Goal: Transaction & Acquisition: Purchase product/service

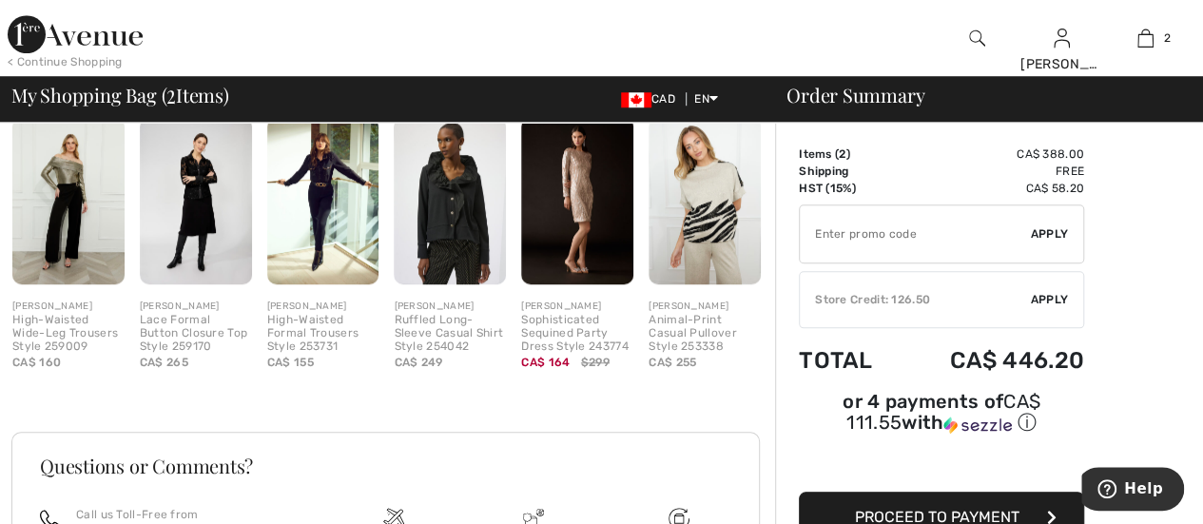
scroll to position [936, 0]
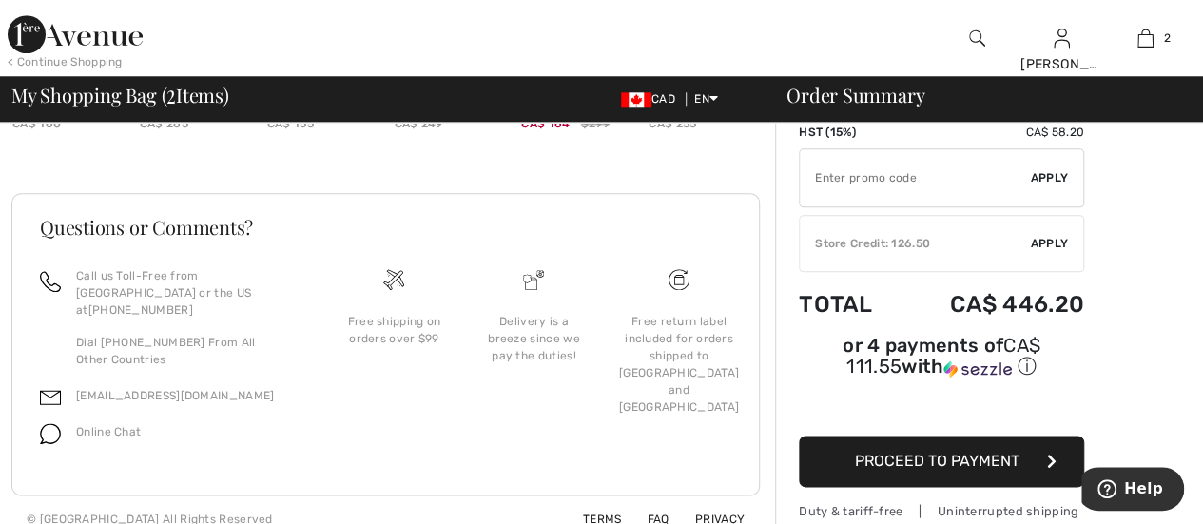
click at [248, 289] on p "Call us Toll-Free from Canada or the US at +1 (888) 605-5525" at bounding box center [188, 292] width 225 height 51
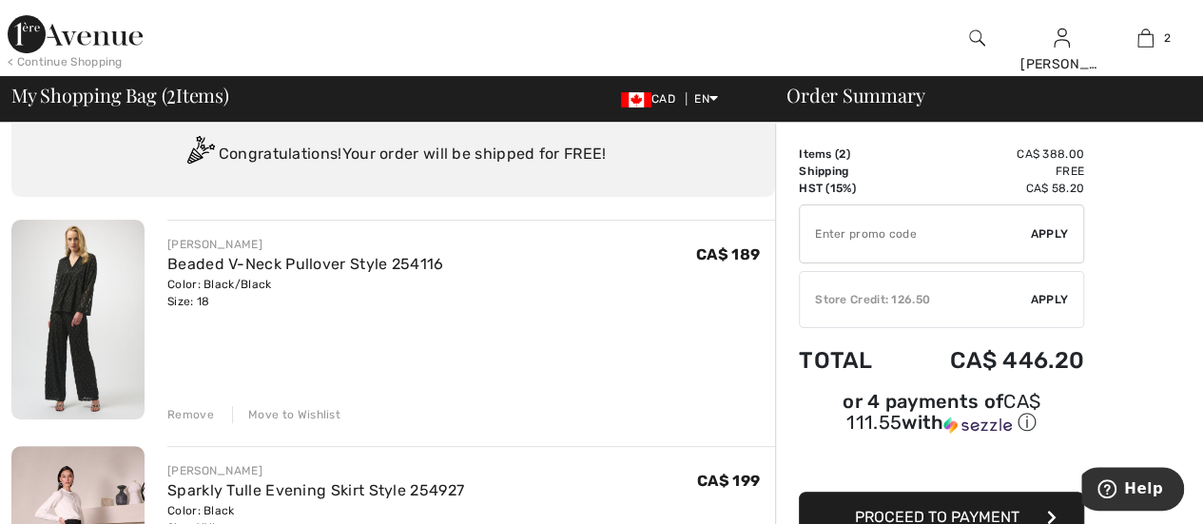
scroll to position [48, 0]
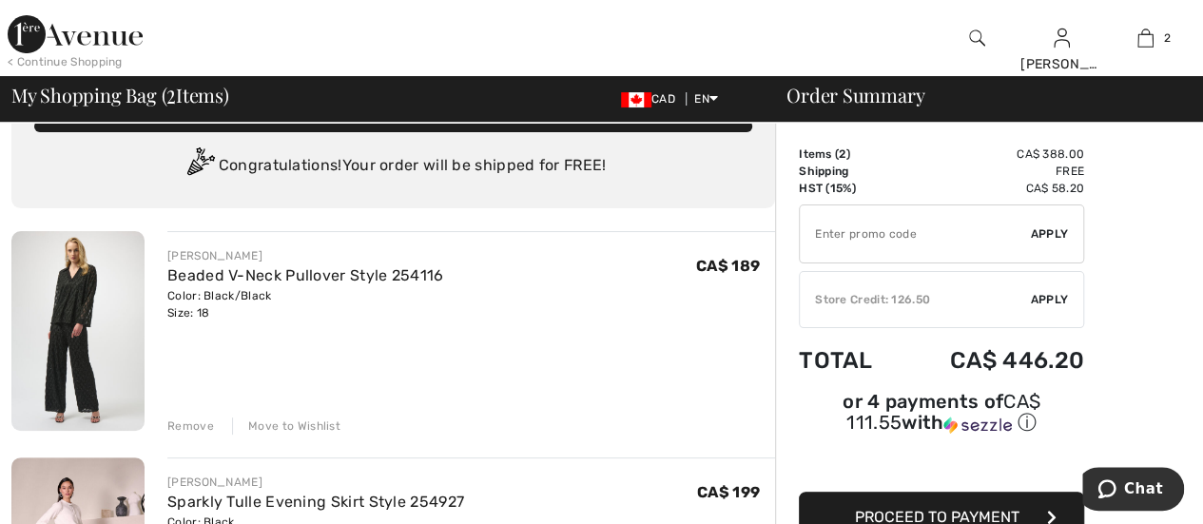
click at [302, 419] on div "Move to Wishlist" at bounding box center [286, 425] width 108 height 17
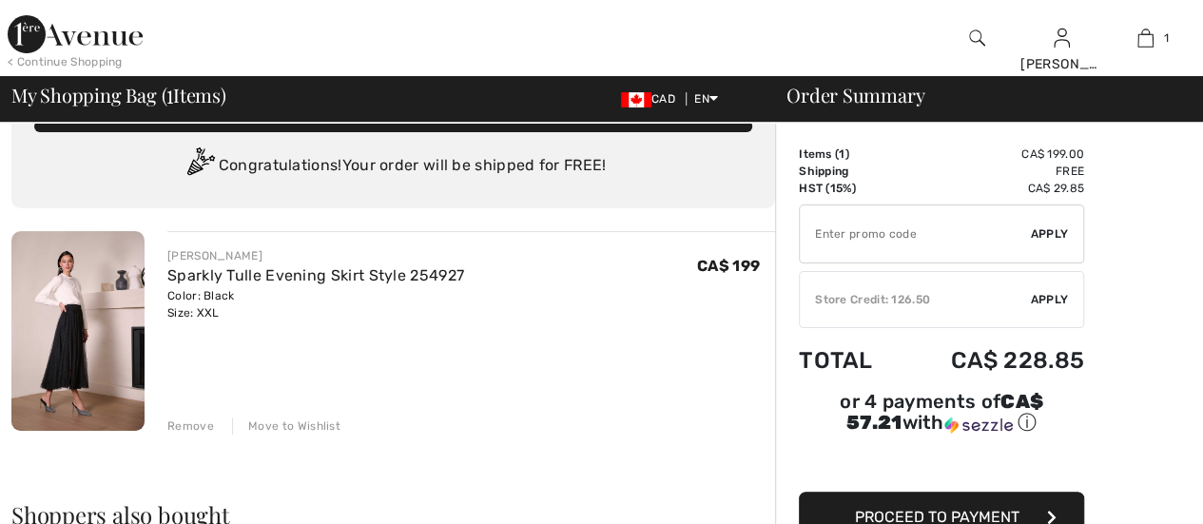
scroll to position [0, 0]
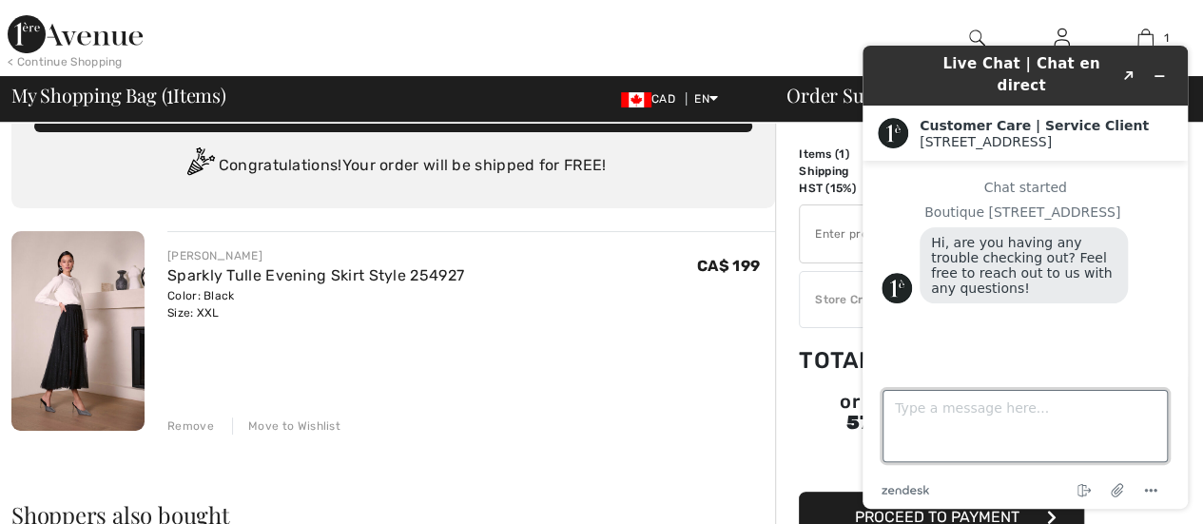
click at [913, 407] on textarea "Type a message here..." at bounding box center [1024, 426] width 285 height 72
type textarea "Any promo codes"
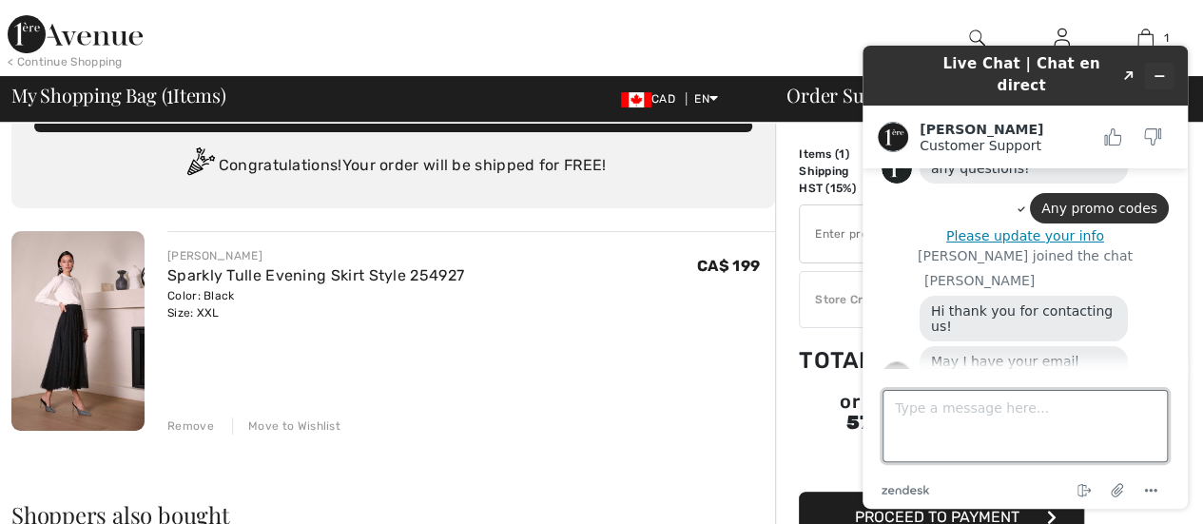
scroll to position [124, 0]
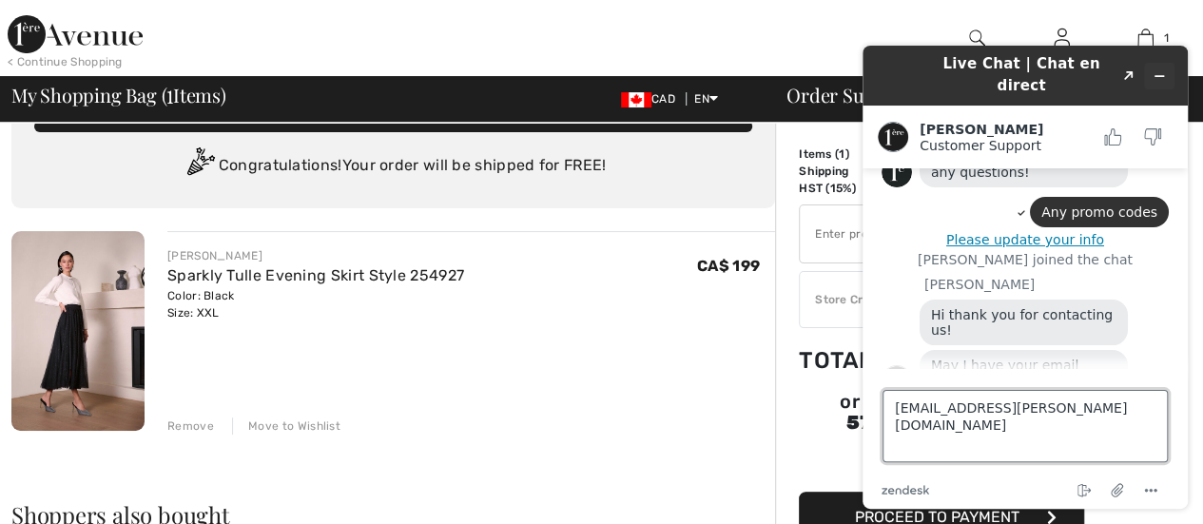
type textarea "mleaheybailey@rogers.com"
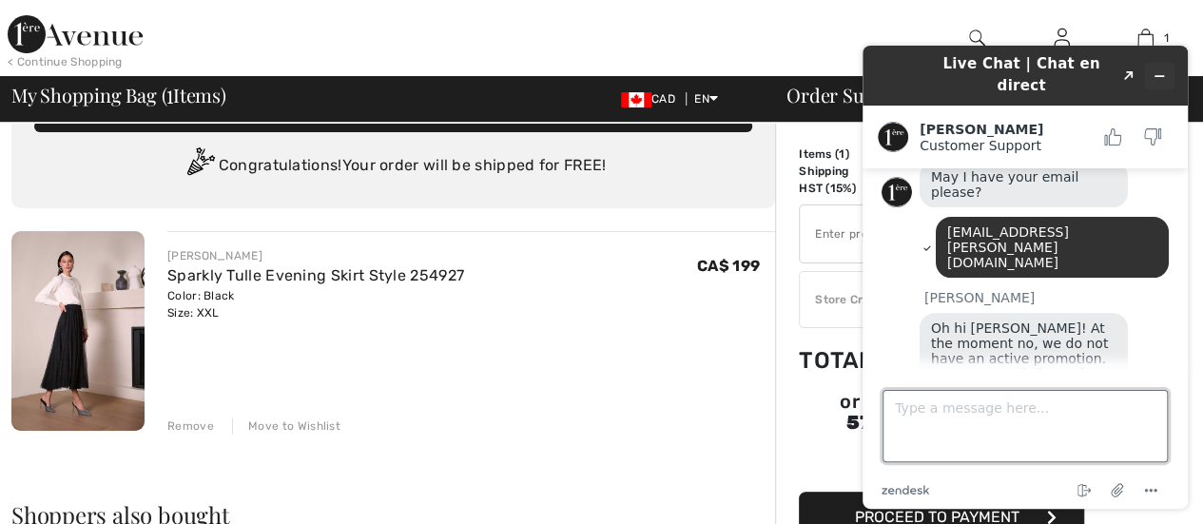
scroll to position [308, 0]
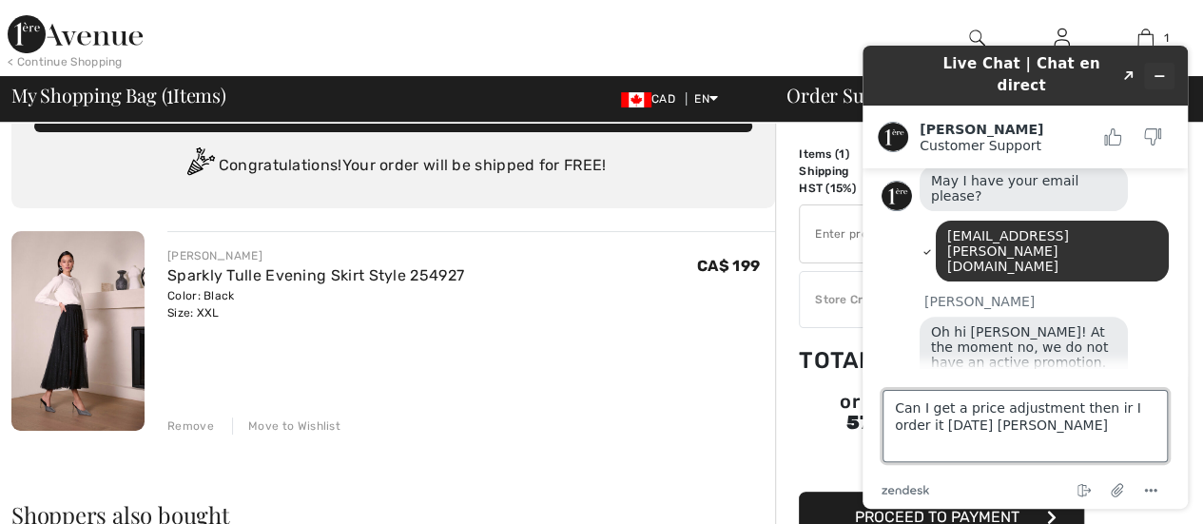
type textarea "Can I get a price adjustment then ir I order it today Amanda?"
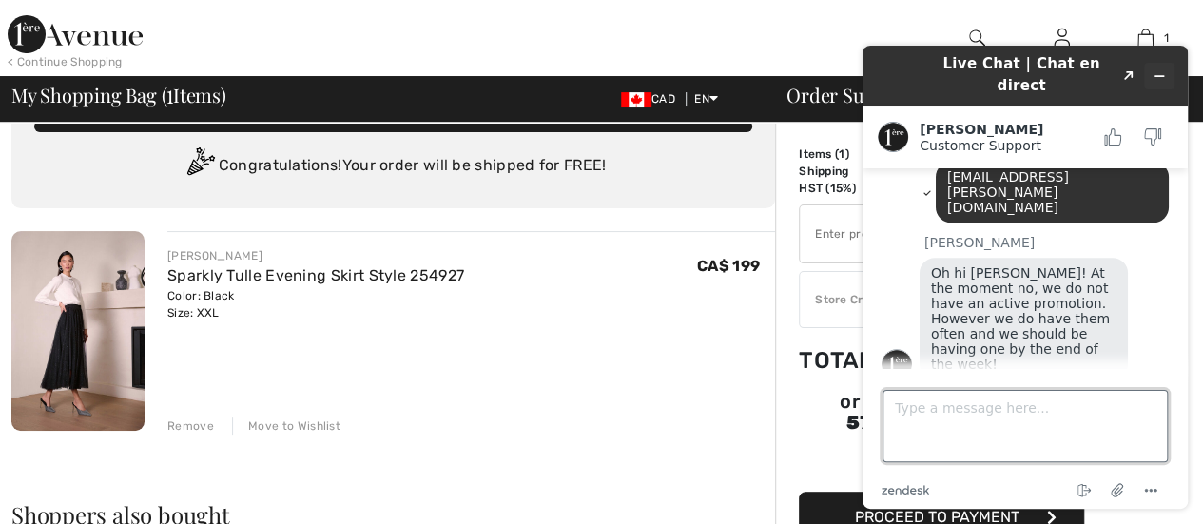
scroll to position [461, 0]
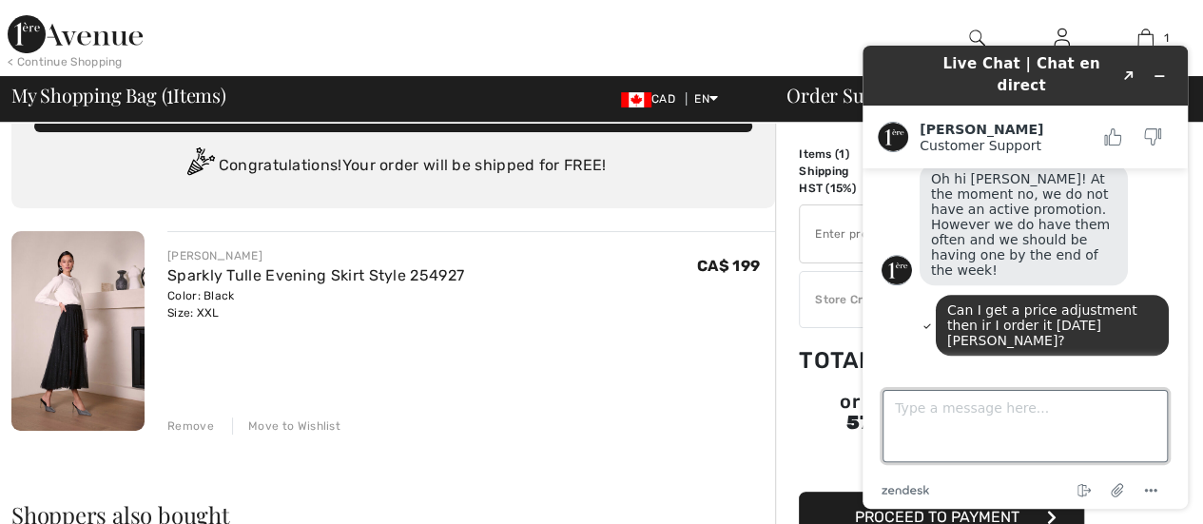
click at [898, 408] on textarea "Type a message here..." at bounding box center [1024, 426] width 285 height 72
type textarea "of course"
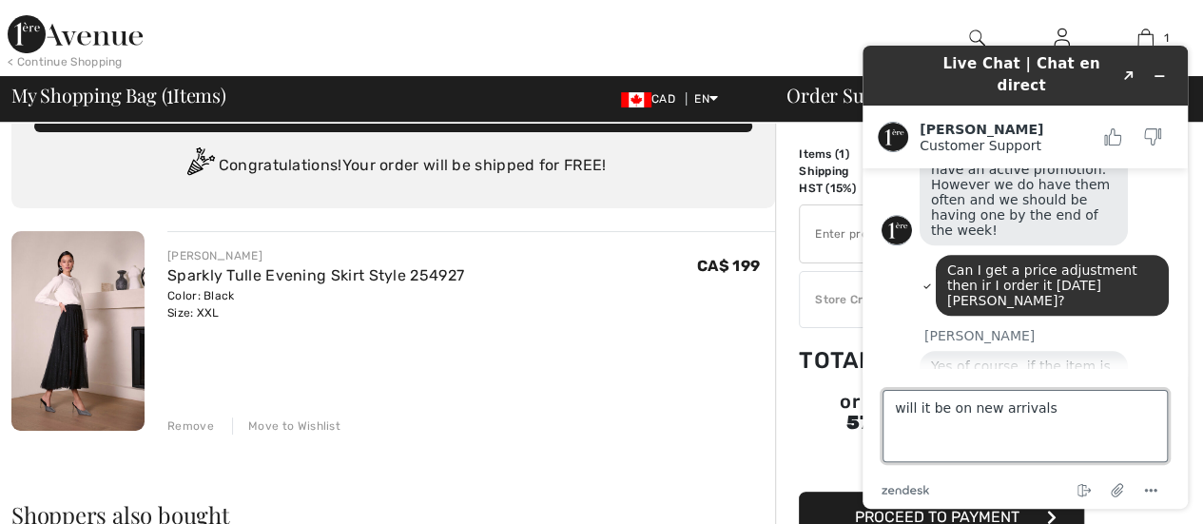
type textarea "will it be on new arrivals?"
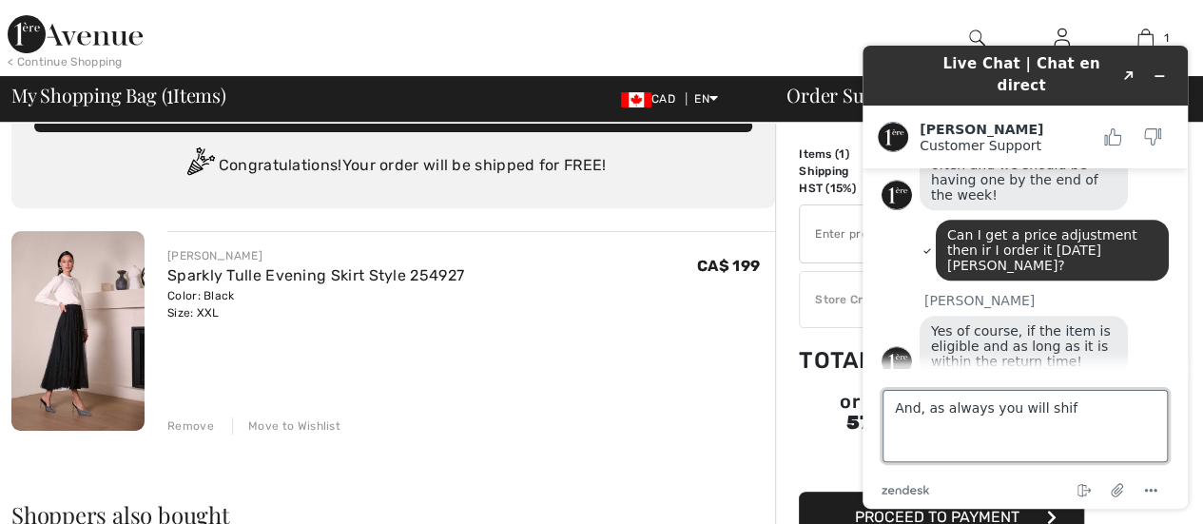
click at [1050, 416] on textarea "And, as always you will shif" at bounding box center [1024, 426] width 285 height 72
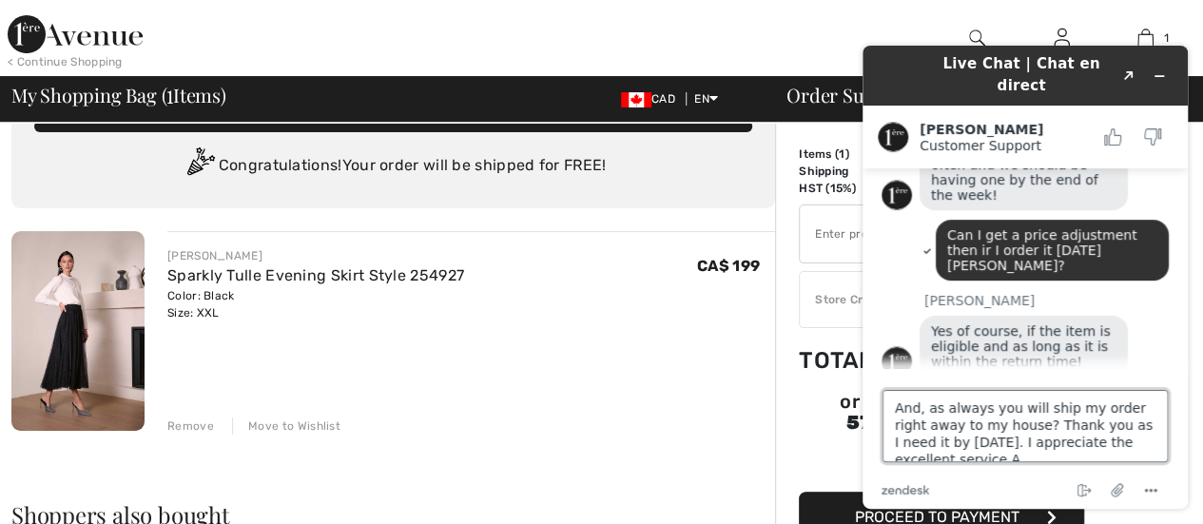
scroll to position [8, 0]
type textarea "And, as always you will ship my order right away to my house? Thank you as I ne…"
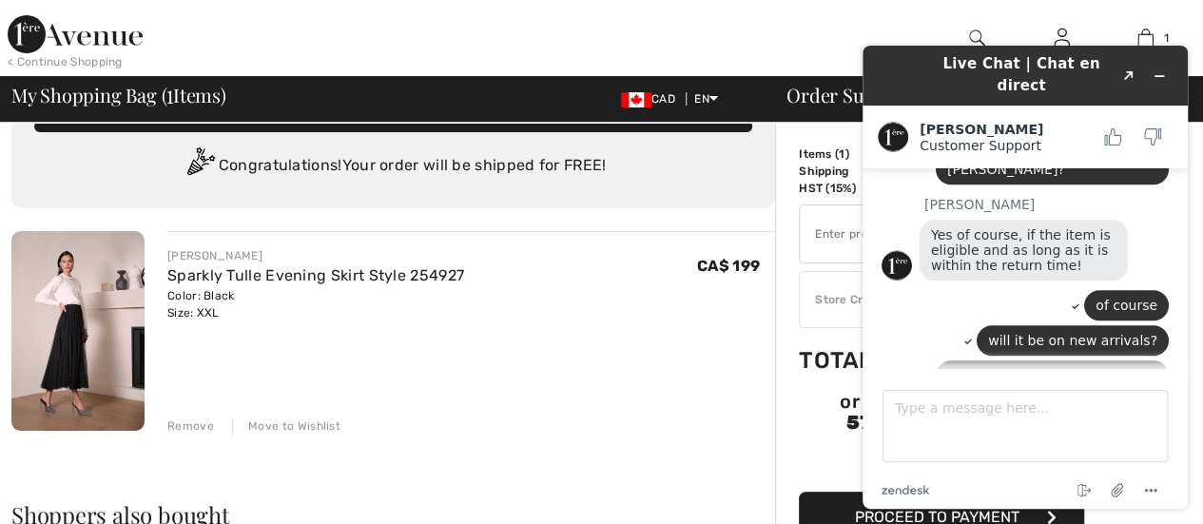
click at [895, 406] on textarea "Type a message here..." at bounding box center [1024, 426] width 285 height 72
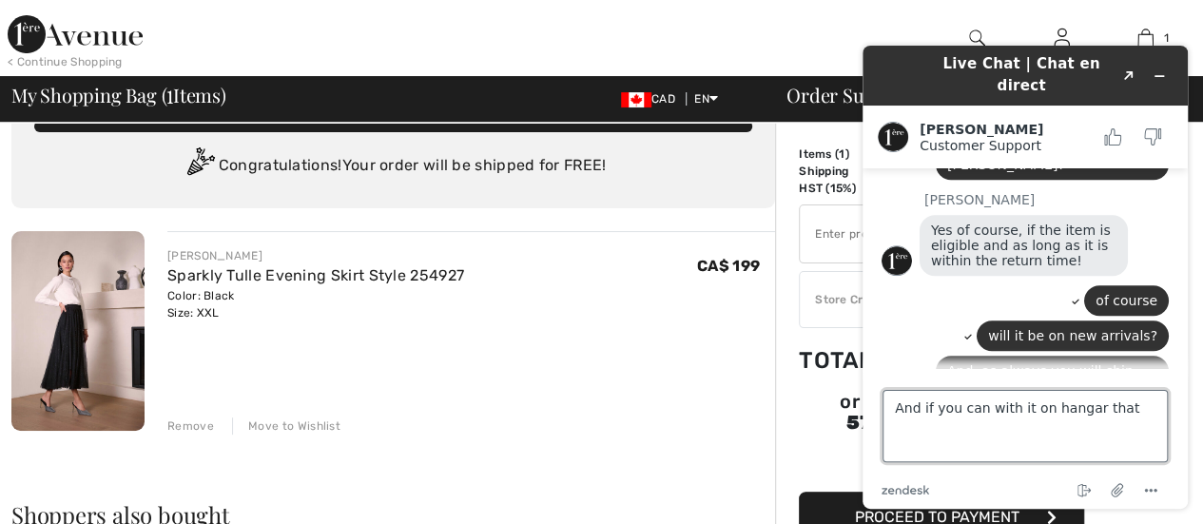
scroll to position [701, 0]
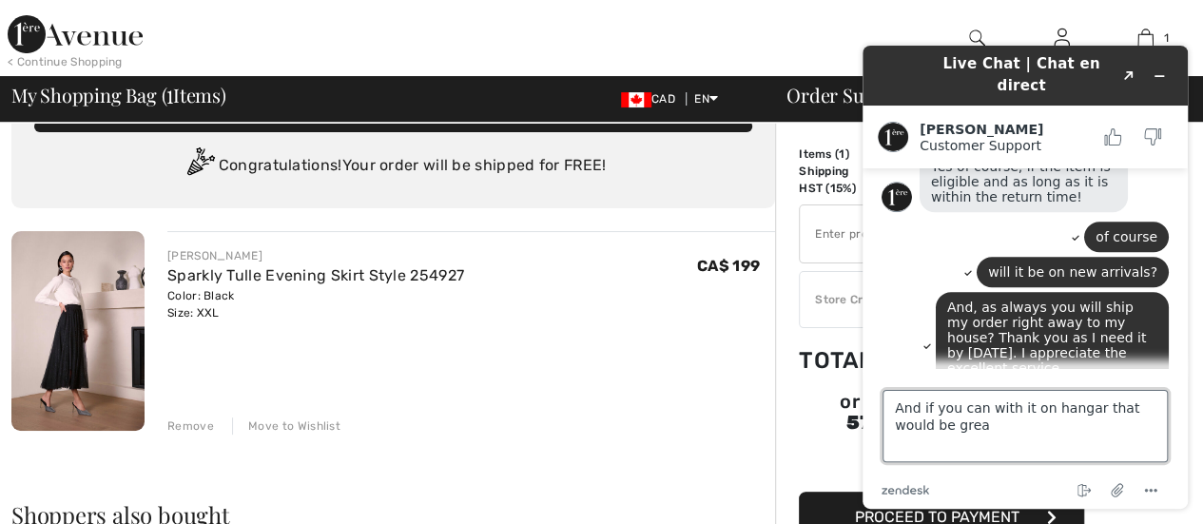
type textarea "And if you can with it on hangar that would be great"
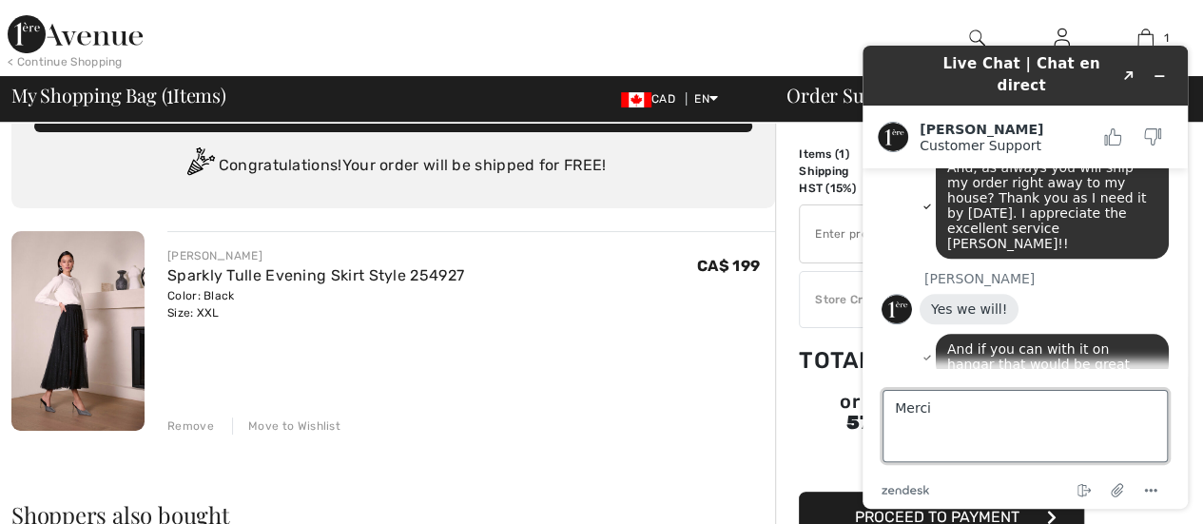
scroll to position [838, 0]
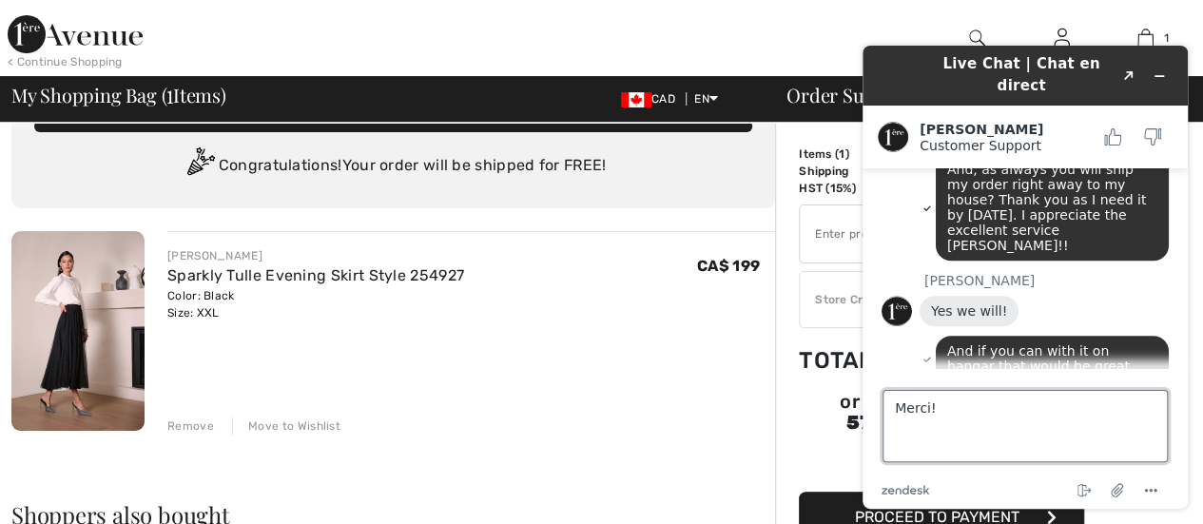
type textarea "Merci!!"
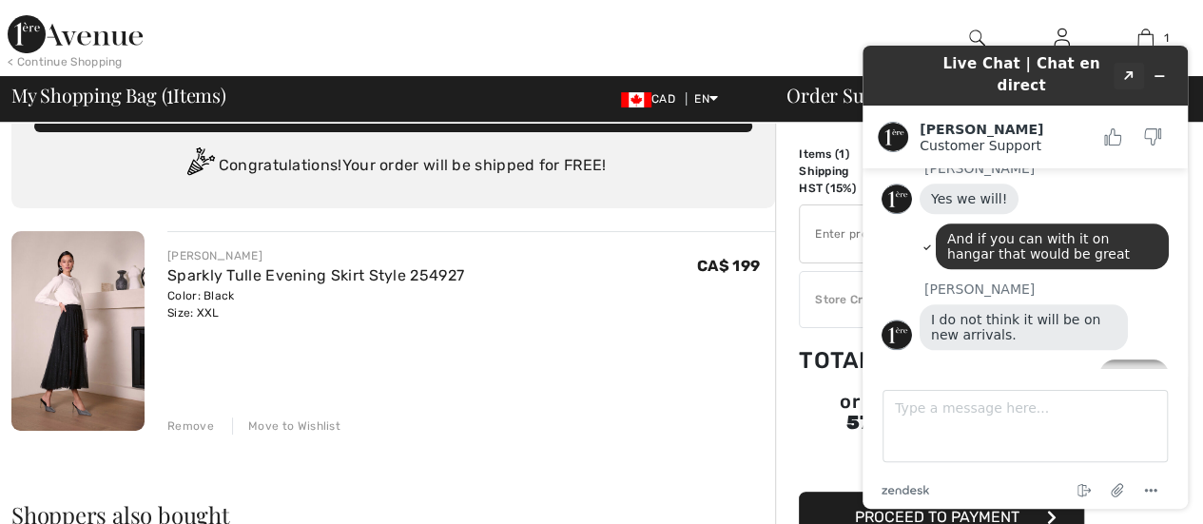
scroll to position [947, 0]
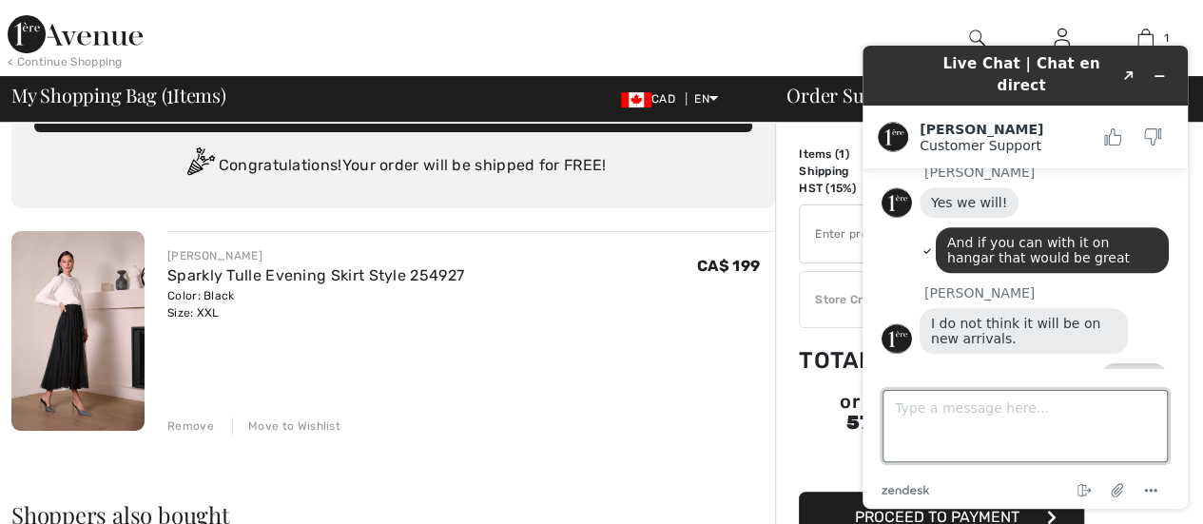
click at [928, 409] on textarea "Type a message here..." at bounding box center [1024, 426] width 285 height 72
type textarea "XOXO"
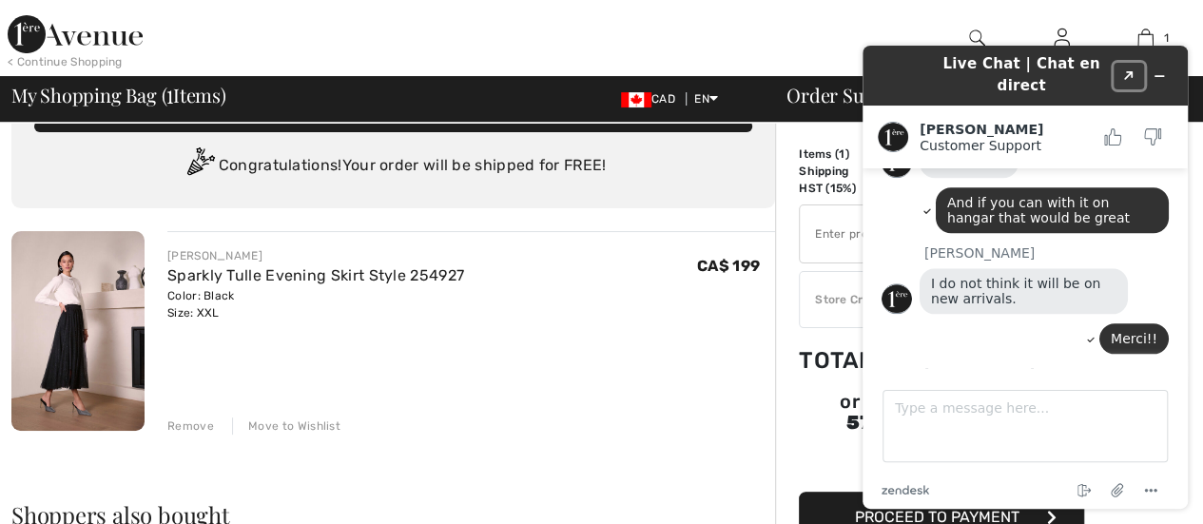
click at [1119, 75] on button "Created with Sketch." at bounding box center [1128, 76] width 30 height 27
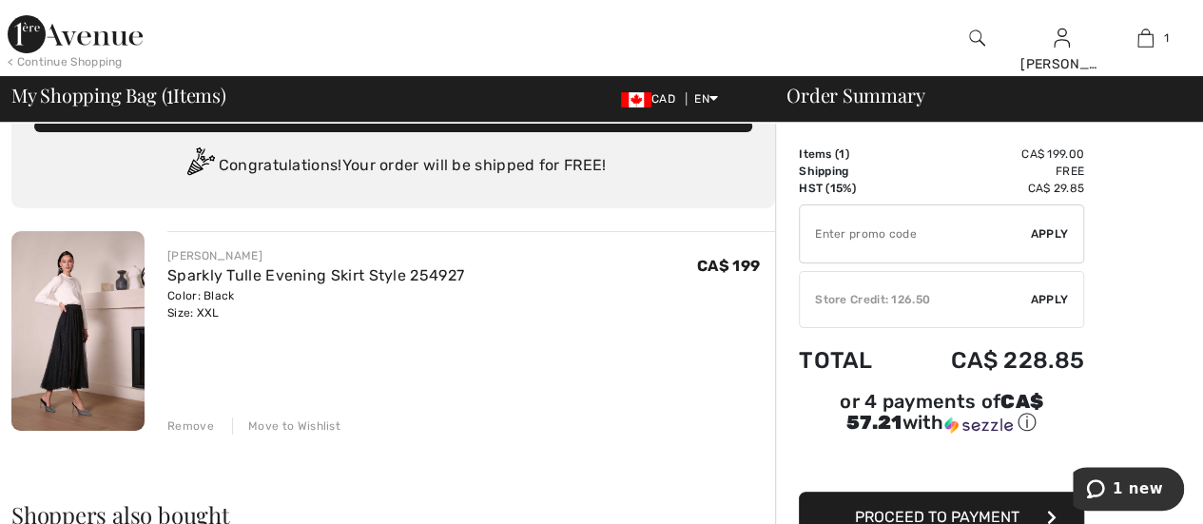
click at [844, 491] on button "Proceed to Payment" at bounding box center [941, 516] width 285 height 51
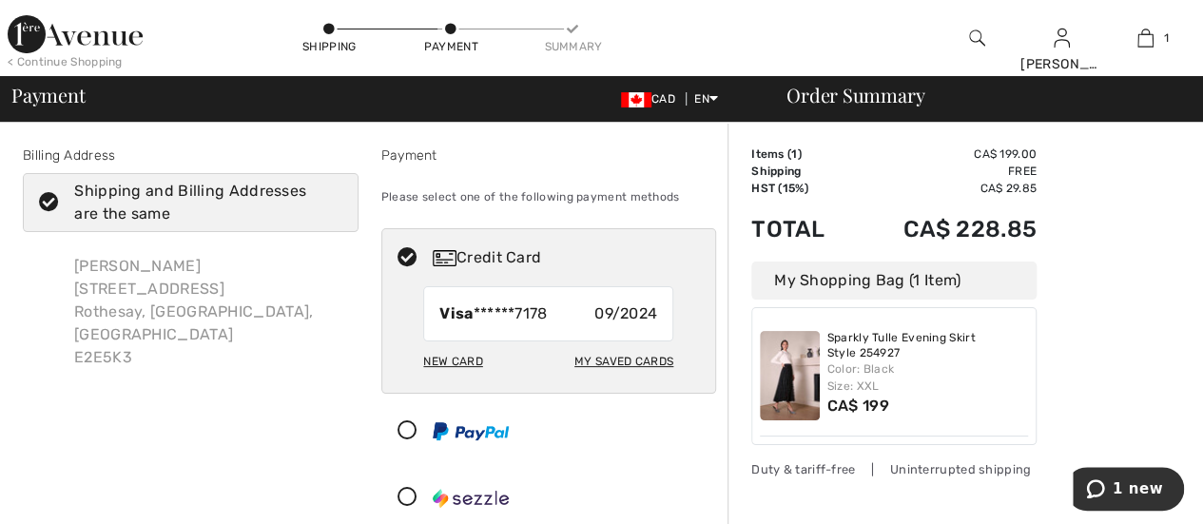
click at [617, 358] on div "My Saved Cards" at bounding box center [623, 361] width 99 height 32
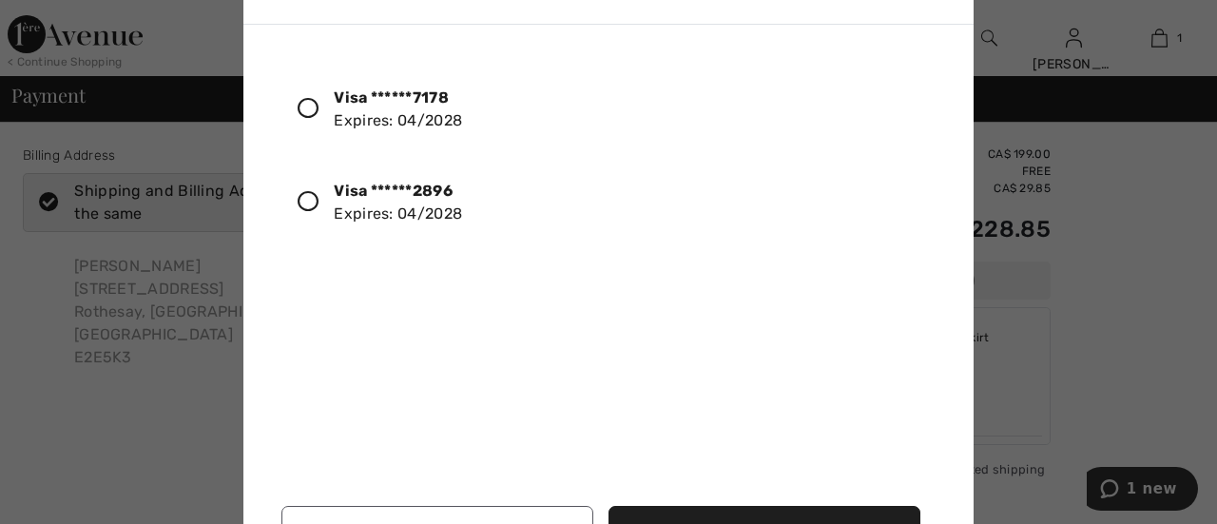
click at [438, 510] on button "Manage Credit Cards" at bounding box center [437, 531] width 312 height 51
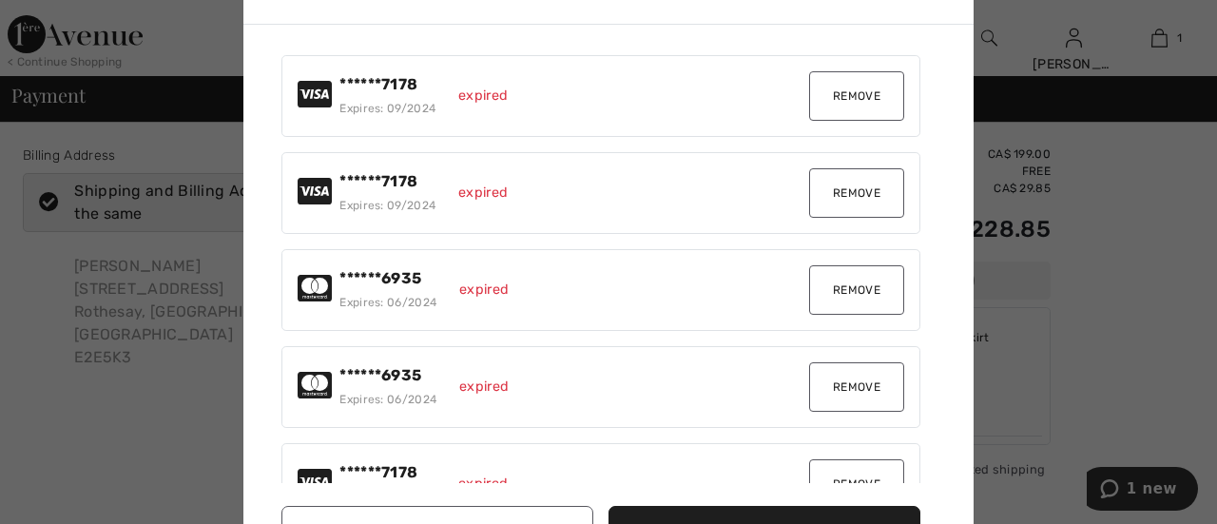
click at [831, 89] on button "Remove" at bounding box center [856, 95] width 95 height 49
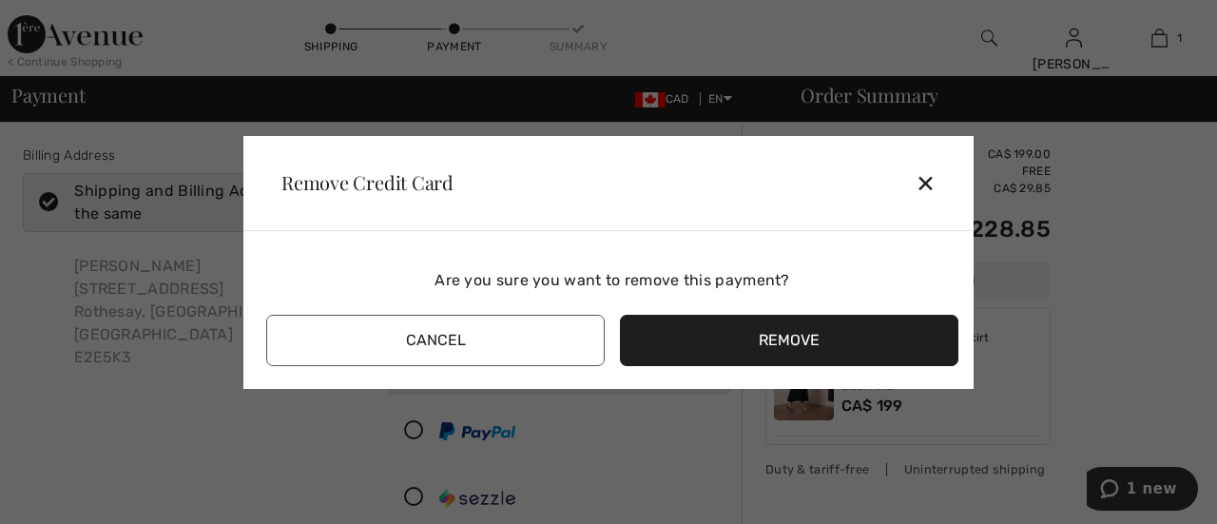
click at [740, 344] on button "Remove" at bounding box center [789, 340] width 338 height 51
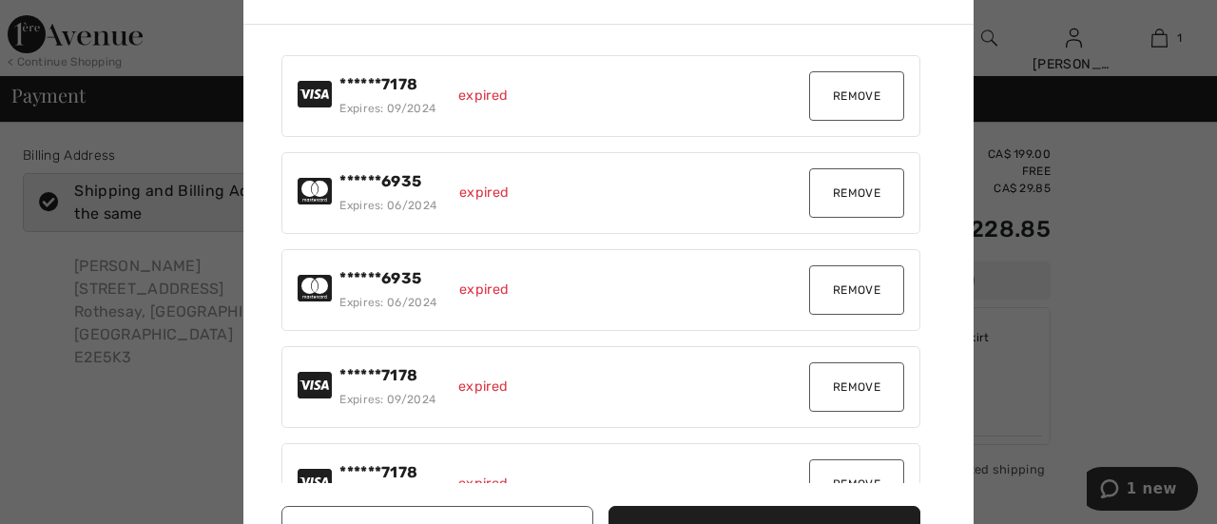
click at [850, 109] on button "Remove" at bounding box center [856, 95] width 95 height 49
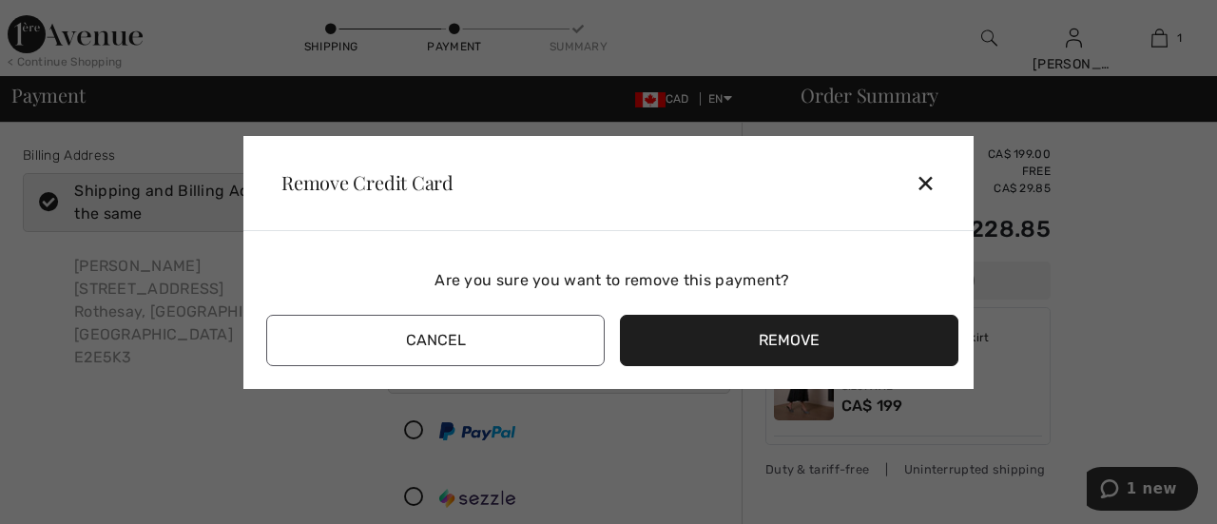
click at [745, 333] on button "Remove" at bounding box center [789, 340] width 338 height 51
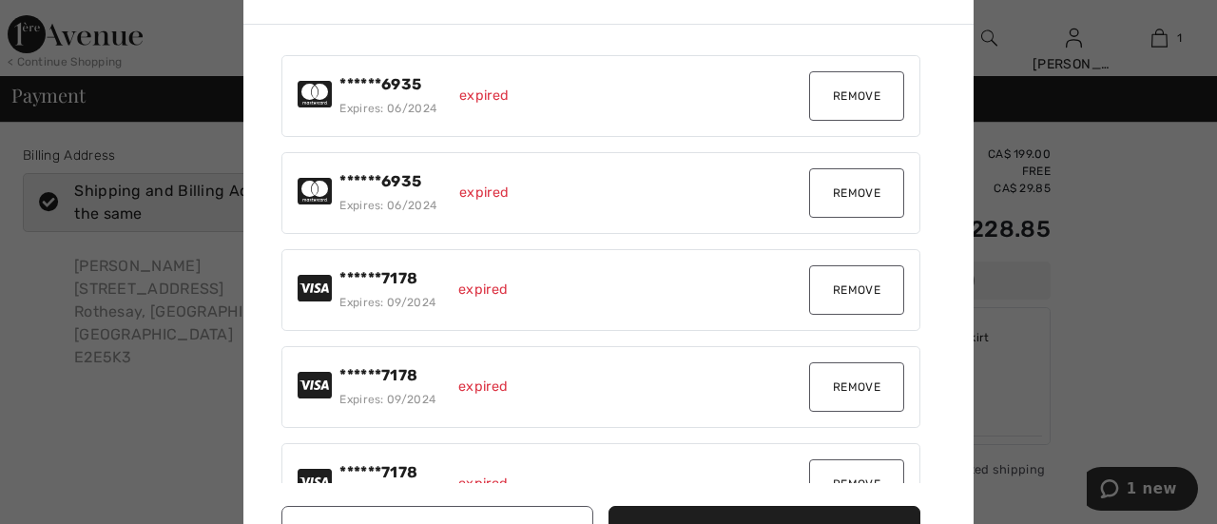
click at [859, 100] on button "Remove" at bounding box center [856, 95] width 95 height 49
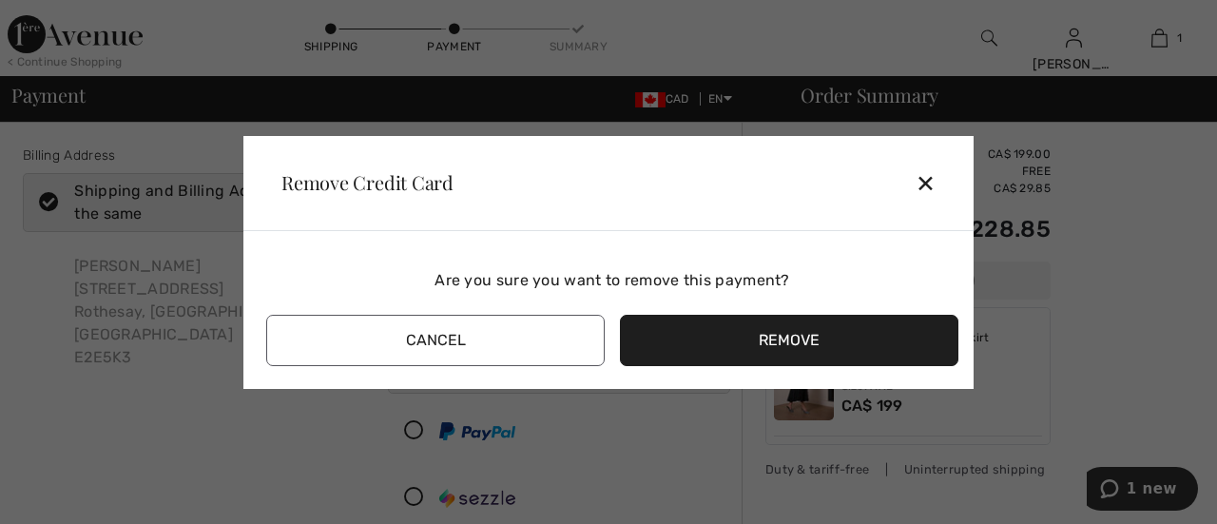
click at [802, 353] on button "Remove" at bounding box center [789, 340] width 338 height 51
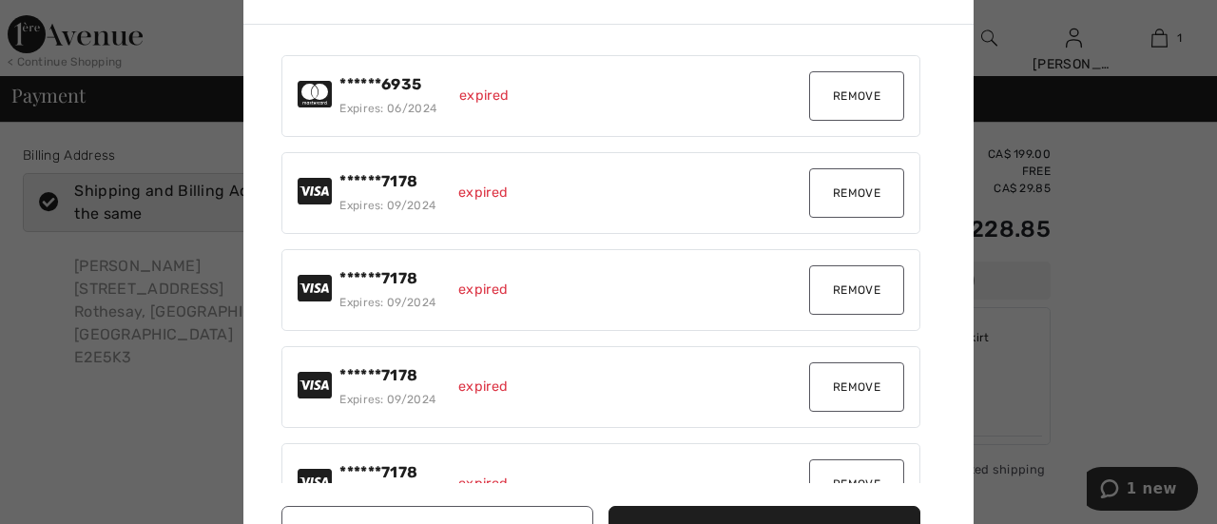
click at [849, 106] on button "Remove" at bounding box center [856, 95] width 95 height 49
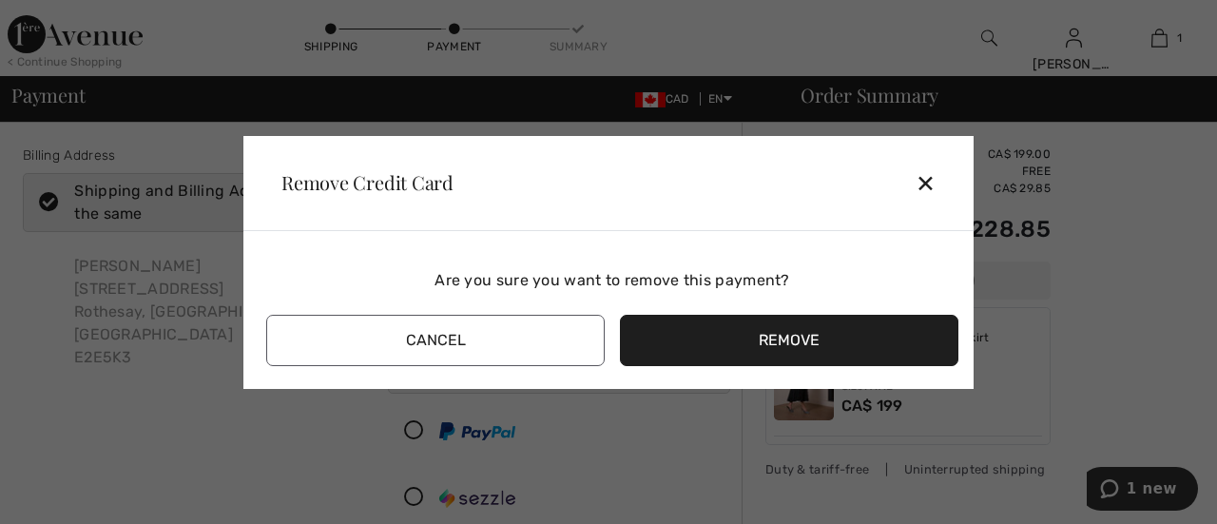
click at [787, 334] on button "Remove" at bounding box center [789, 340] width 338 height 51
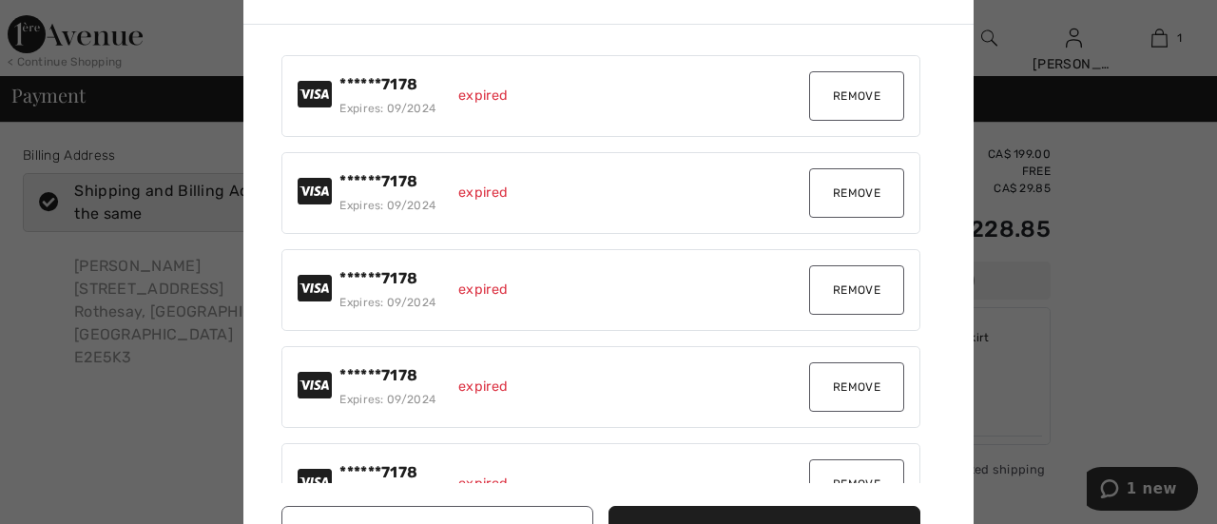
click at [863, 86] on button "Remove" at bounding box center [856, 95] width 95 height 49
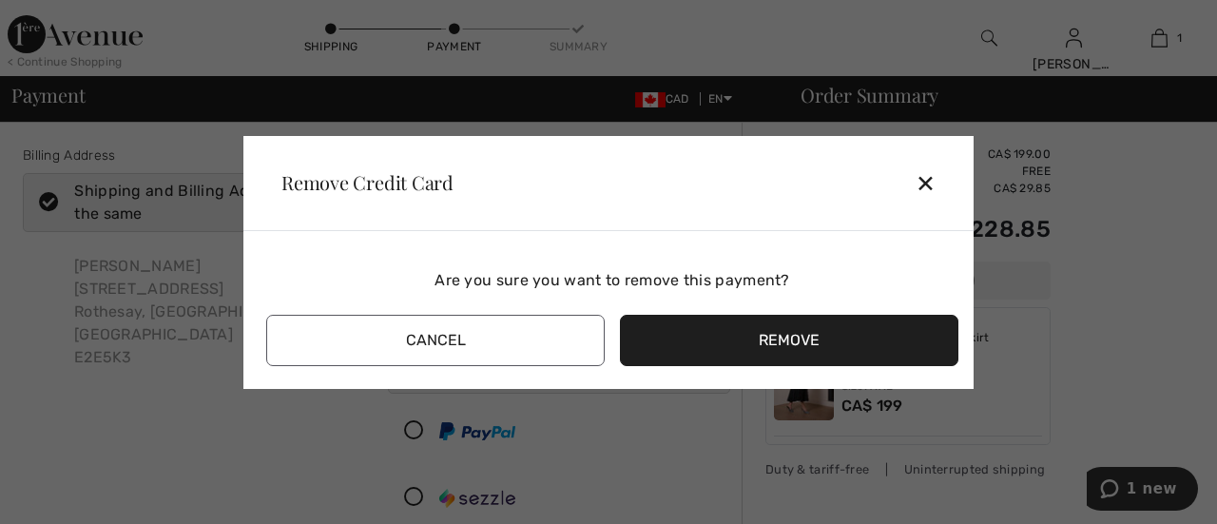
click at [765, 325] on button "Remove" at bounding box center [789, 340] width 338 height 51
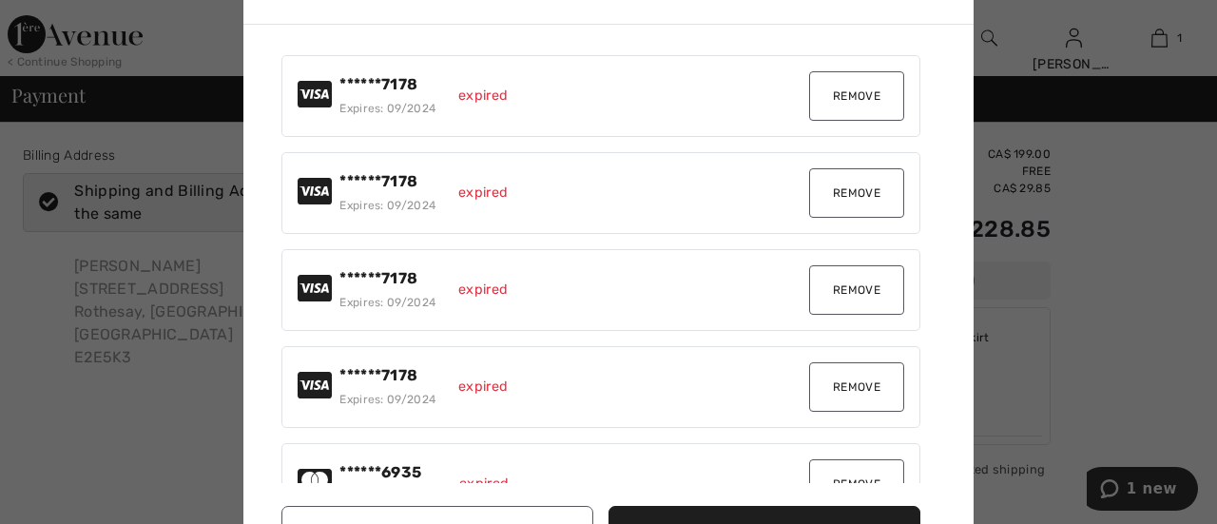
click at [843, 103] on button "Remove" at bounding box center [856, 95] width 95 height 49
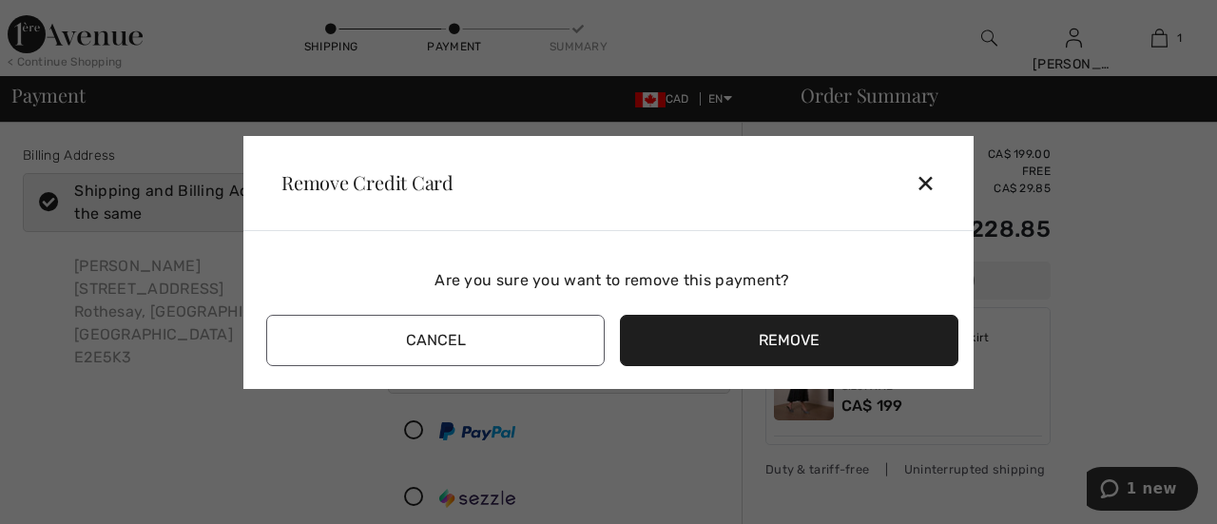
click at [780, 330] on button "Remove" at bounding box center [789, 340] width 338 height 51
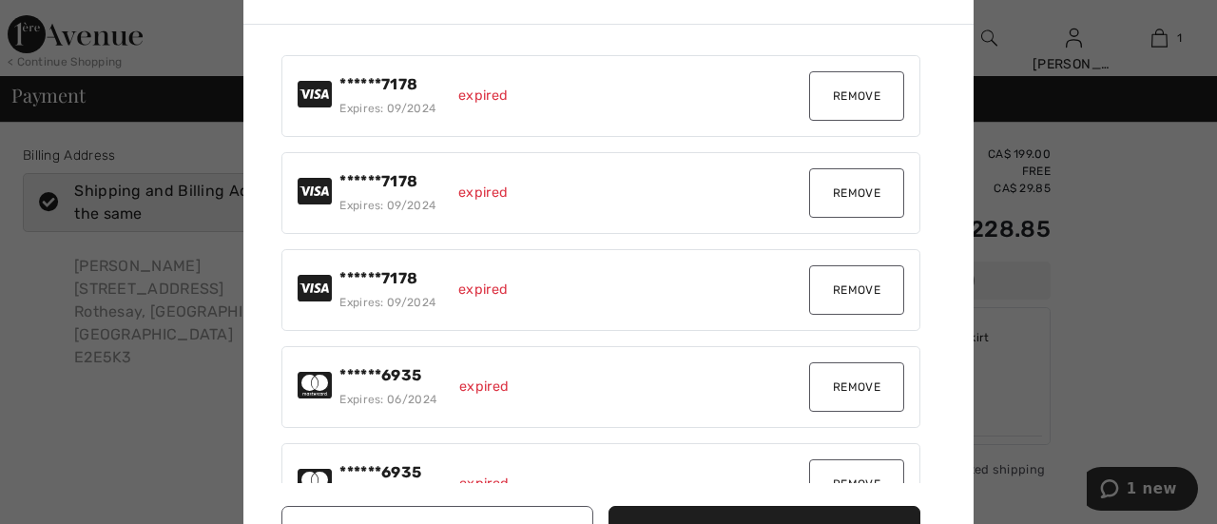
click at [848, 87] on button "Remove" at bounding box center [856, 95] width 95 height 49
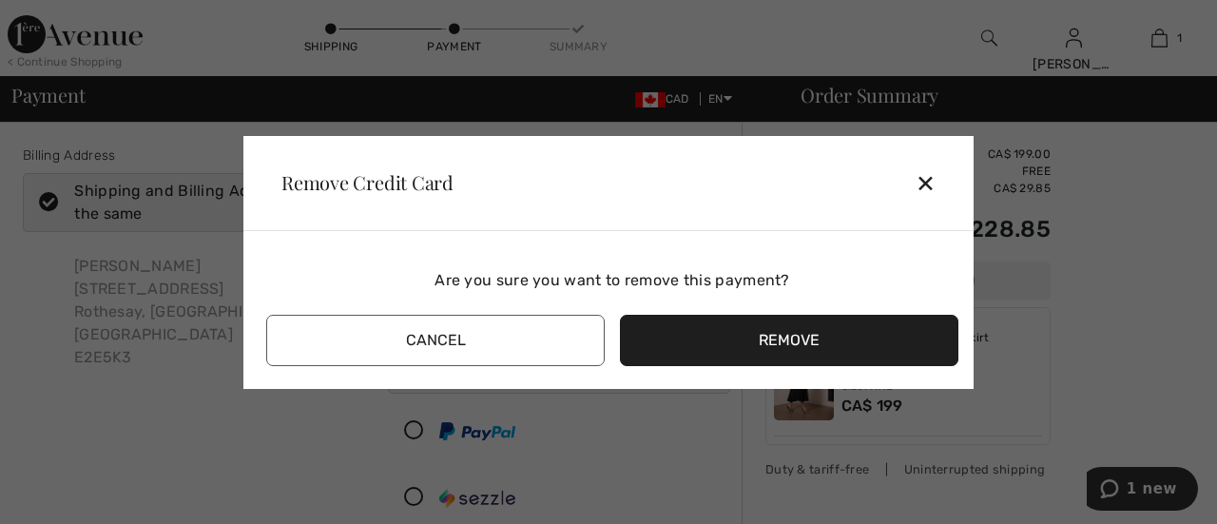
click at [781, 321] on button "Remove" at bounding box center [789, 340] width 338 height 51
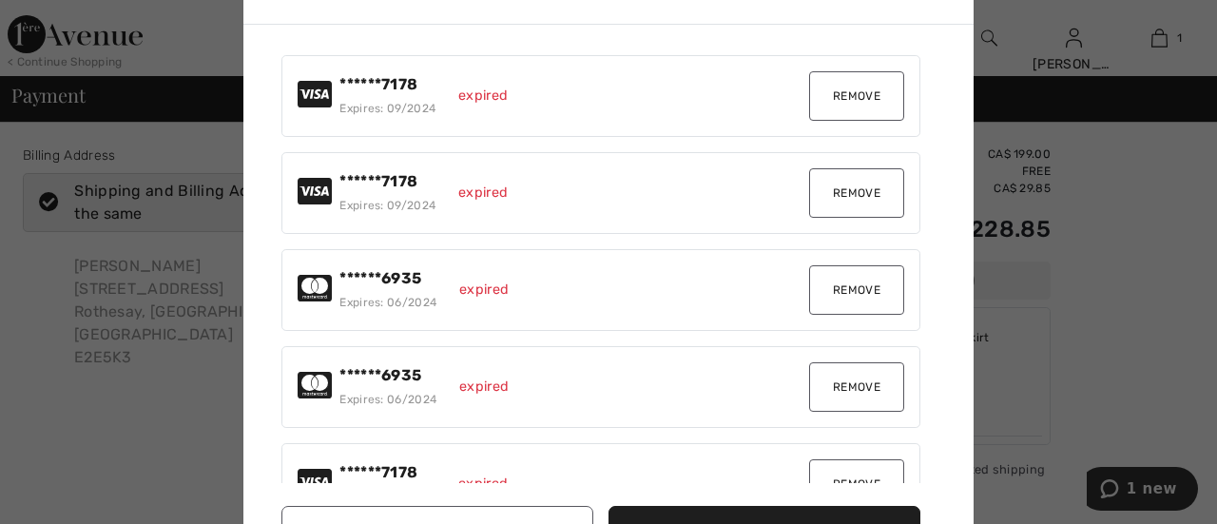
click at [844, 91] on button "Remove" at bounding box center [856, 95] width 95 height 49
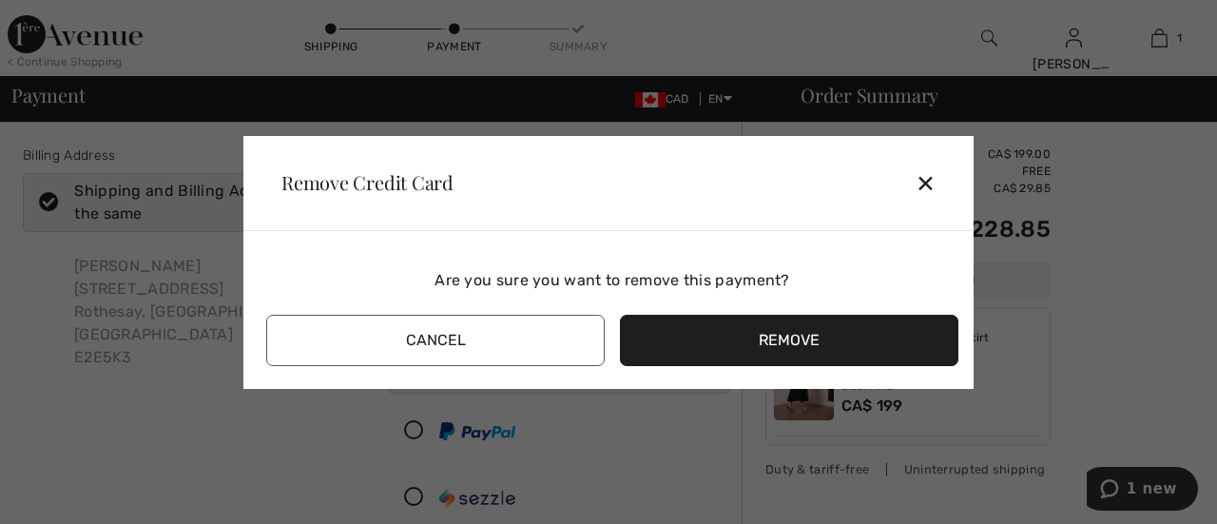
click at [761, 328] on button "Remove" at bounding box center [789, 340] width 338 height 51
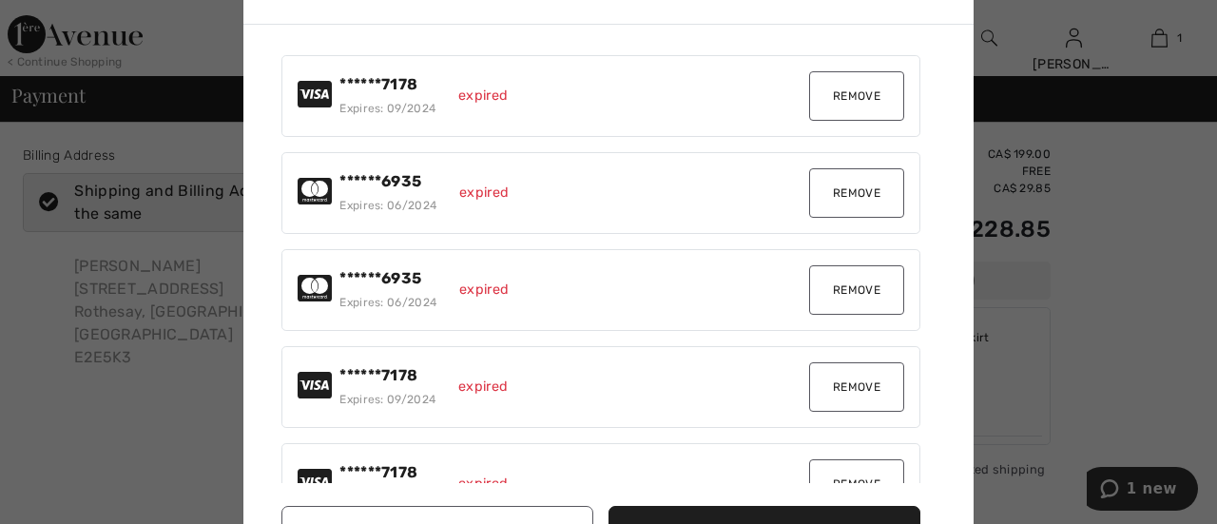
click at [839, 97] on button "Remove" at bounding box center [856, 95] width 95 height 49
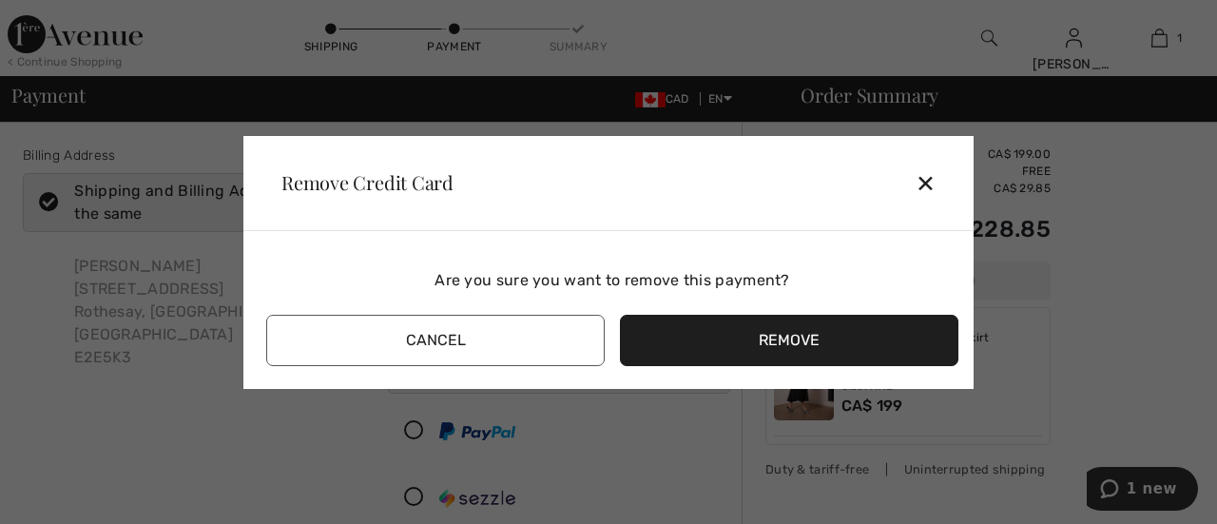
click at [780, 326] on button "Remove" at bounding box center [789, 340] width 338 height 51
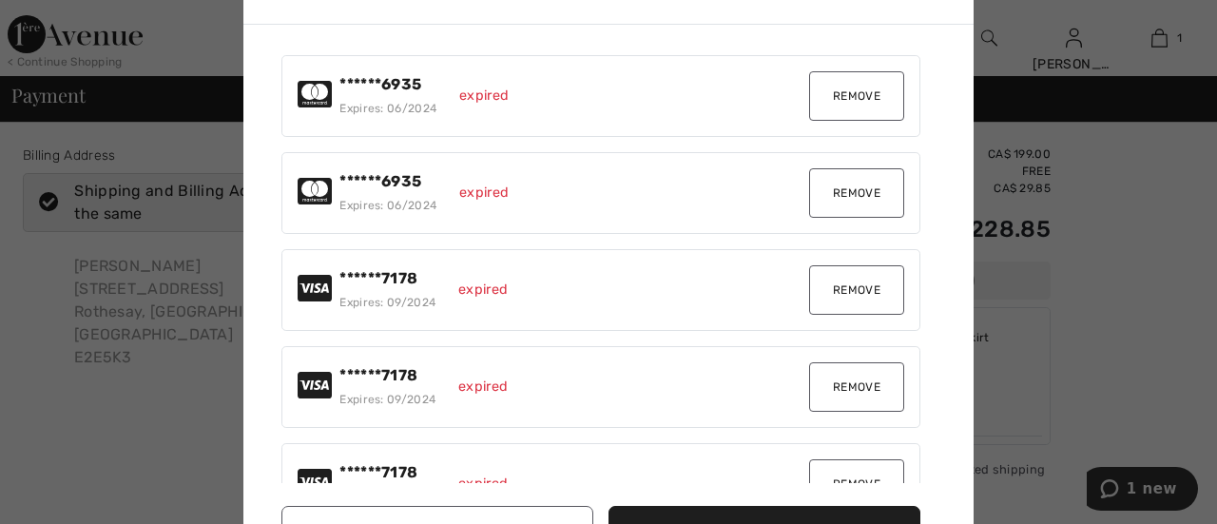
click at [852, 89] on button "Remove" at bounding box center [856, 95] width 95 height 49
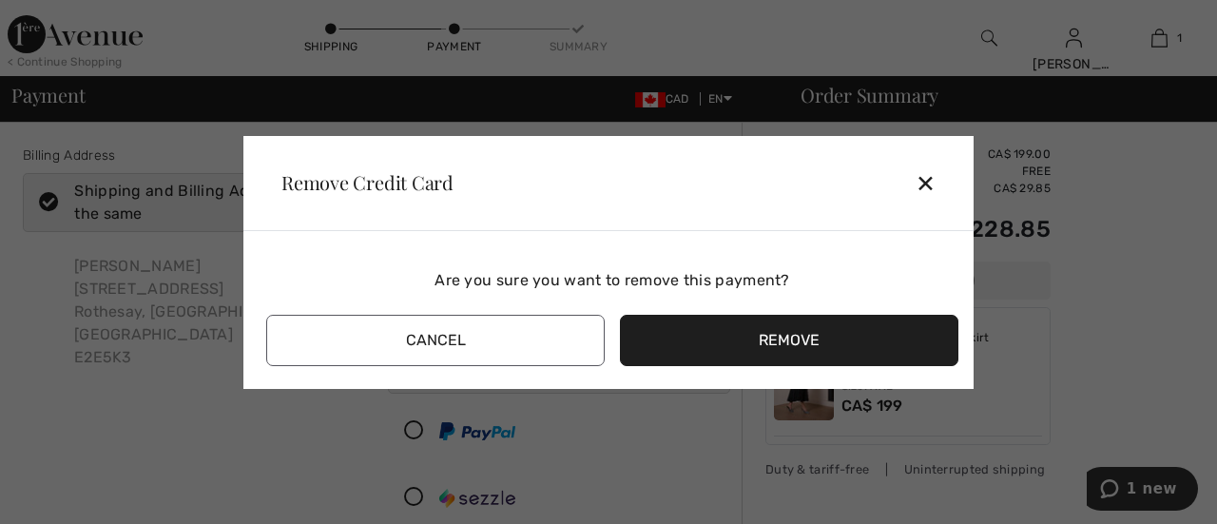
click at [781, 337] on button "Remove" at bounding box center [789, 340] width 338 height 51
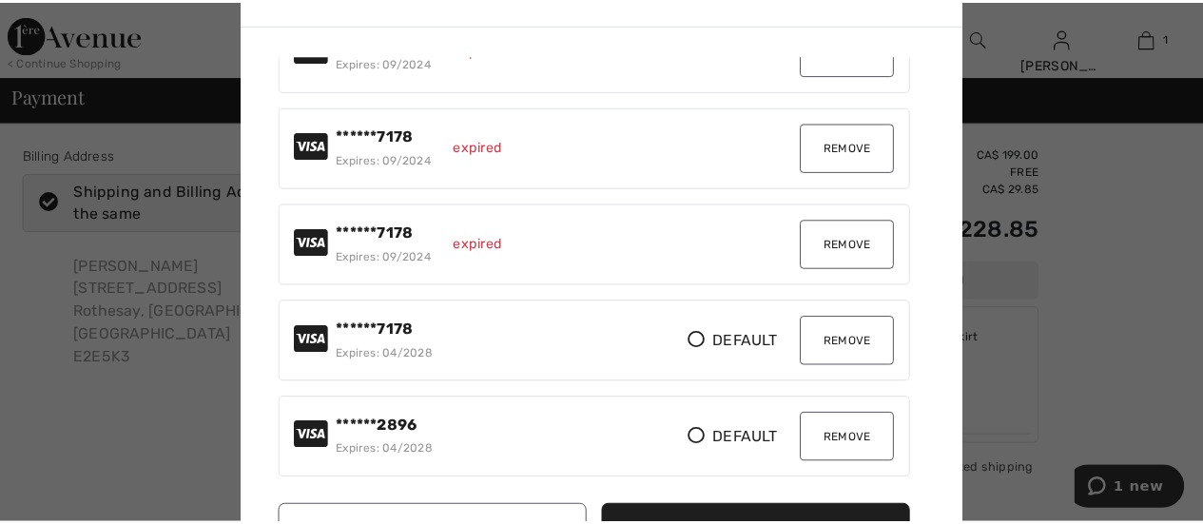
scroll to position [241, 0]
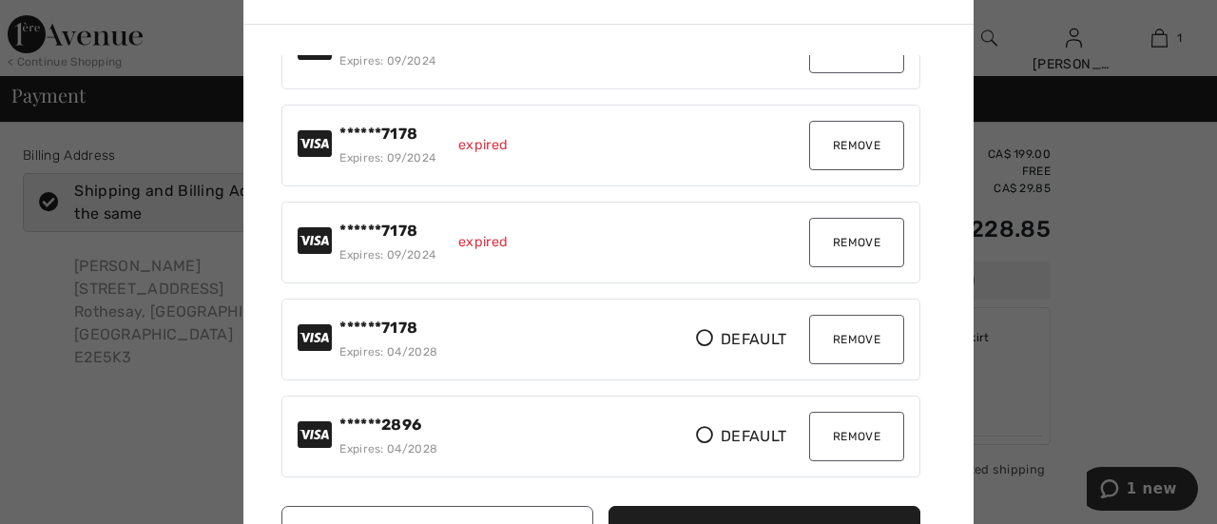
click at [840, 415] on button "Remove" at bounding box center [856, 436] width 95 height 49
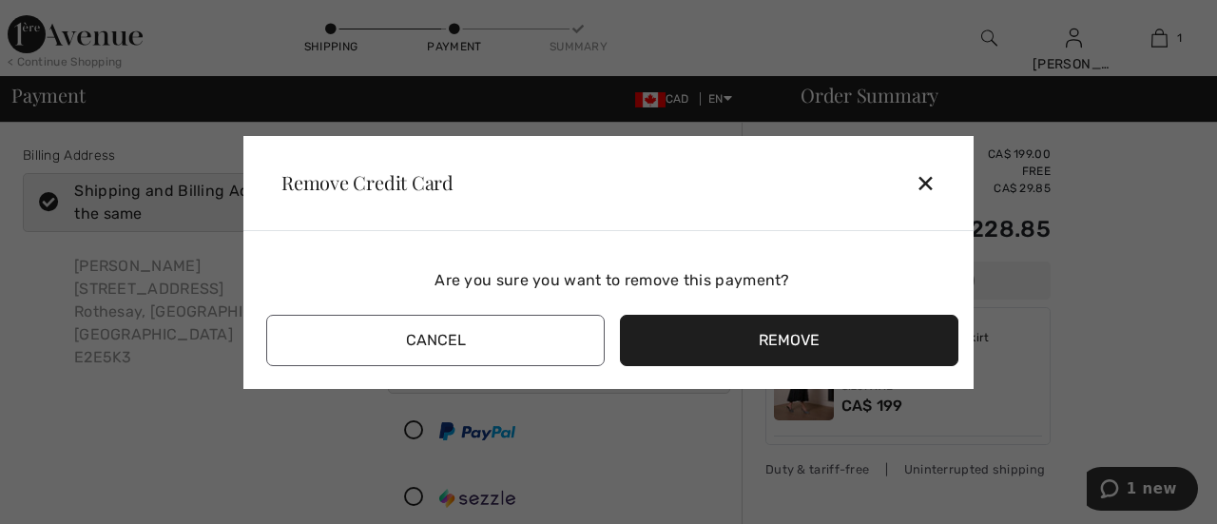
click at [802, 345] on button "Remove" at bounding box center [789, 340] width 338 height 51
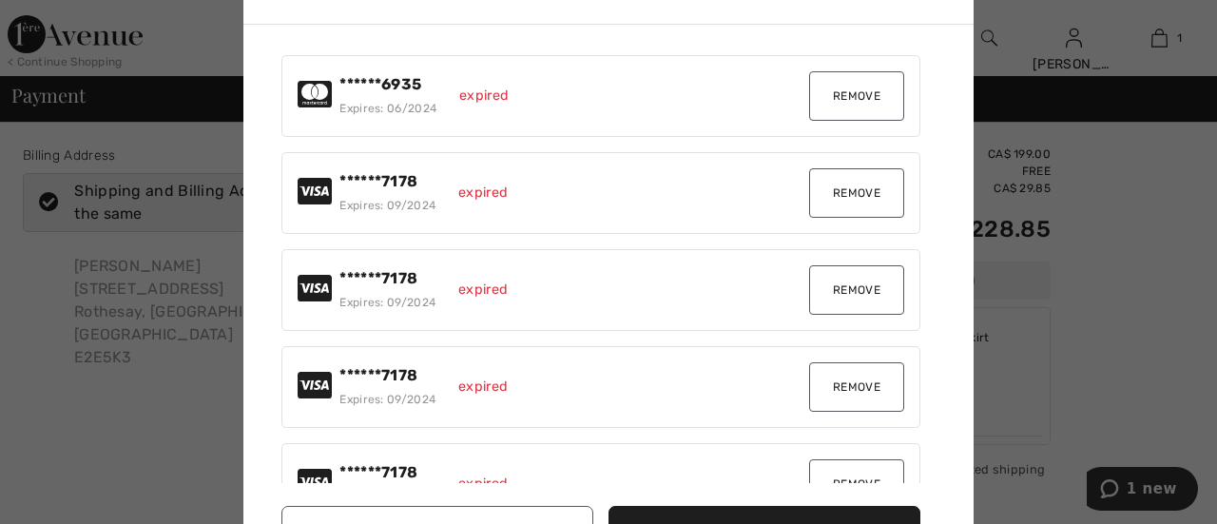
click at [843, 391] on button "Remove" at bounding box center [856, 386] width 95 height 49
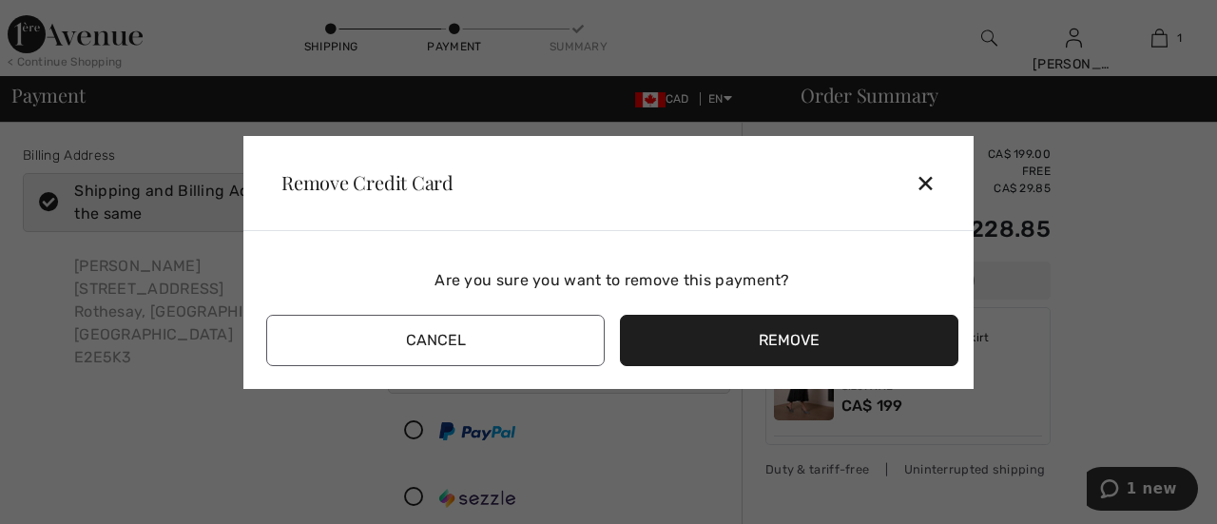
click at [823, 350] on button "Remove" at bounding box center [789, 340] width 338 height 51
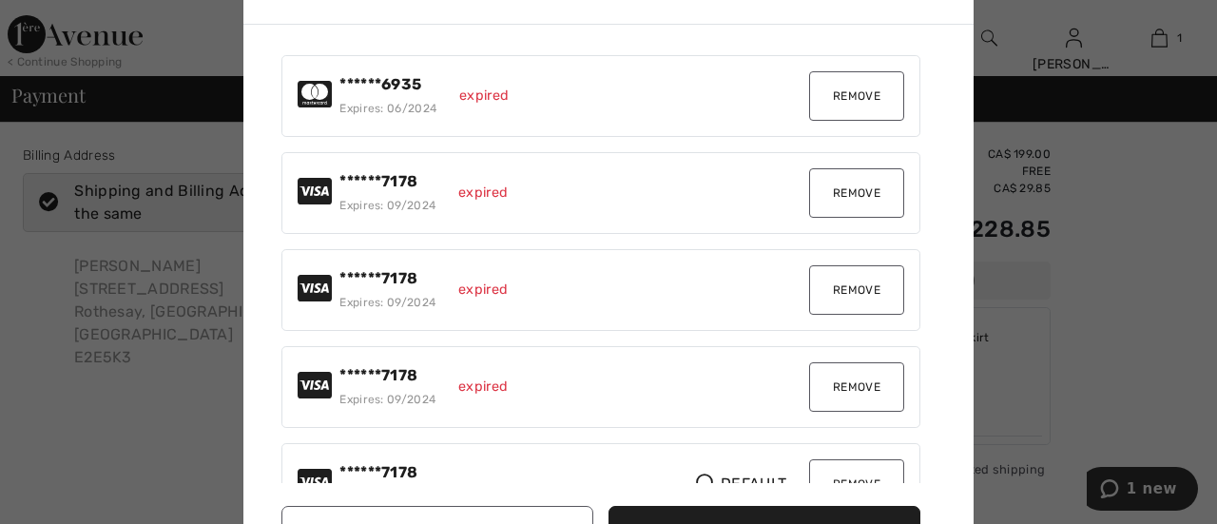
click at [834, 469] on button "Remove" at bounding box center [856, 483] width 95 height 49
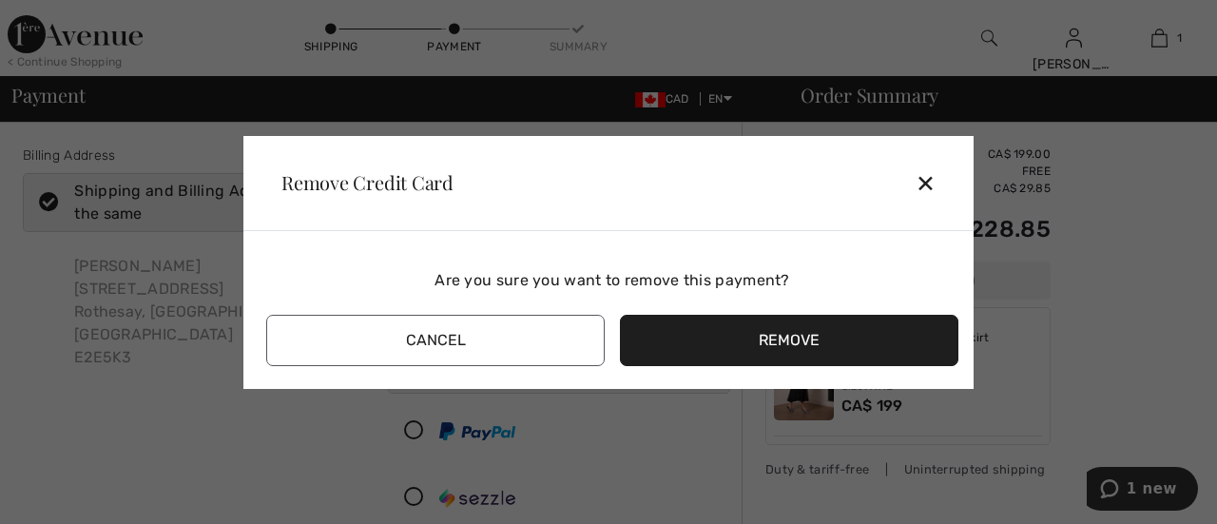
click at [828, 343] on button "Remove" at bounding box center [789, 340] width 338 height 51
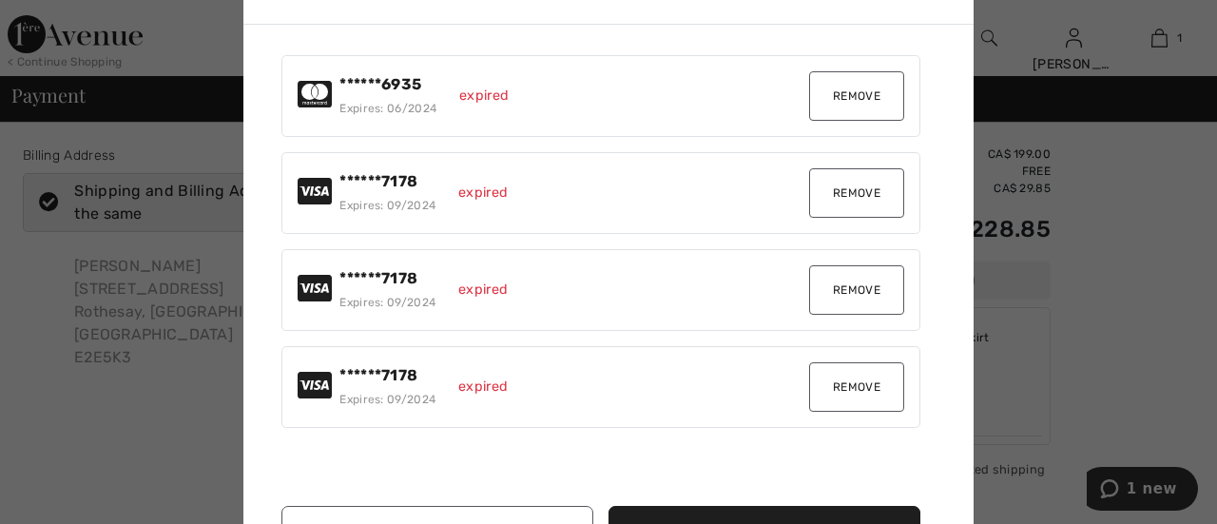
click at [838, 381] on button "Remove" at bounding box center [856, 386] width 95 height 49
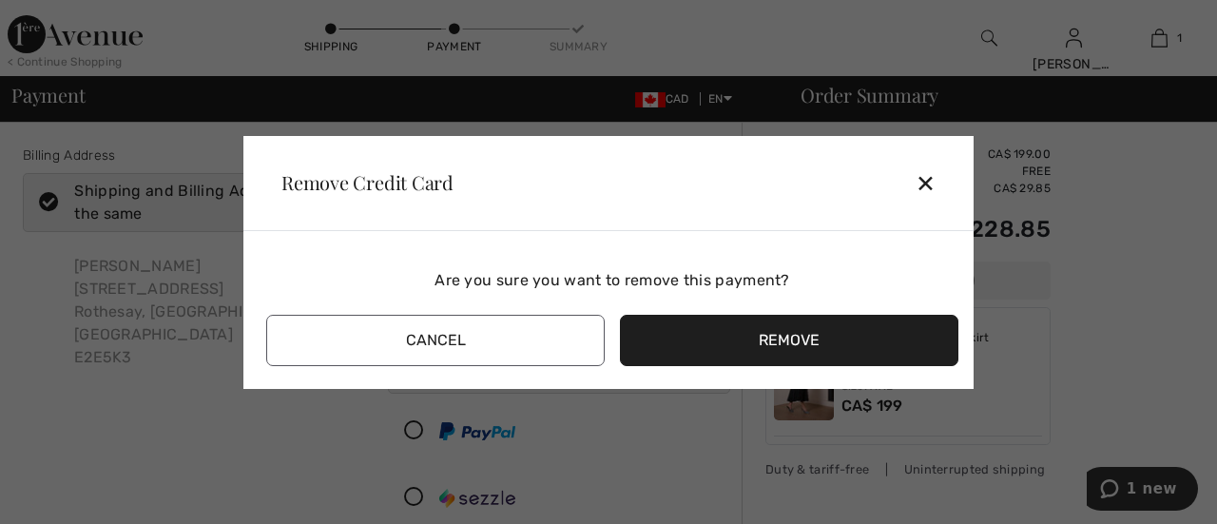
click at [838, 326] on button "Remove" at bounding box center [789, 340] width 338 height 51
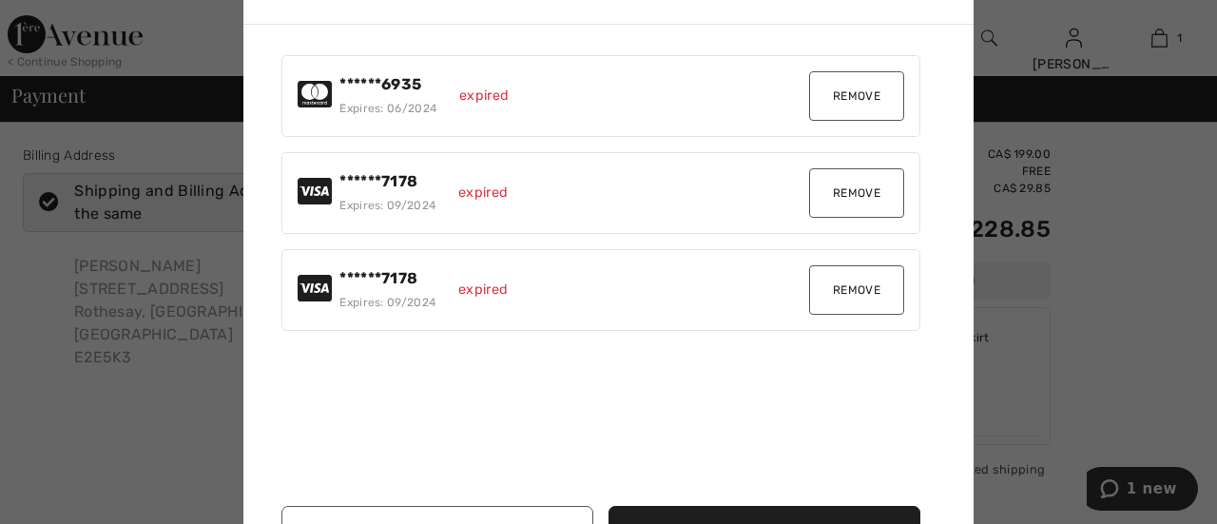
click at [848, 286] on button "Remove" at bounding box center [856, 289] width 95 height 49
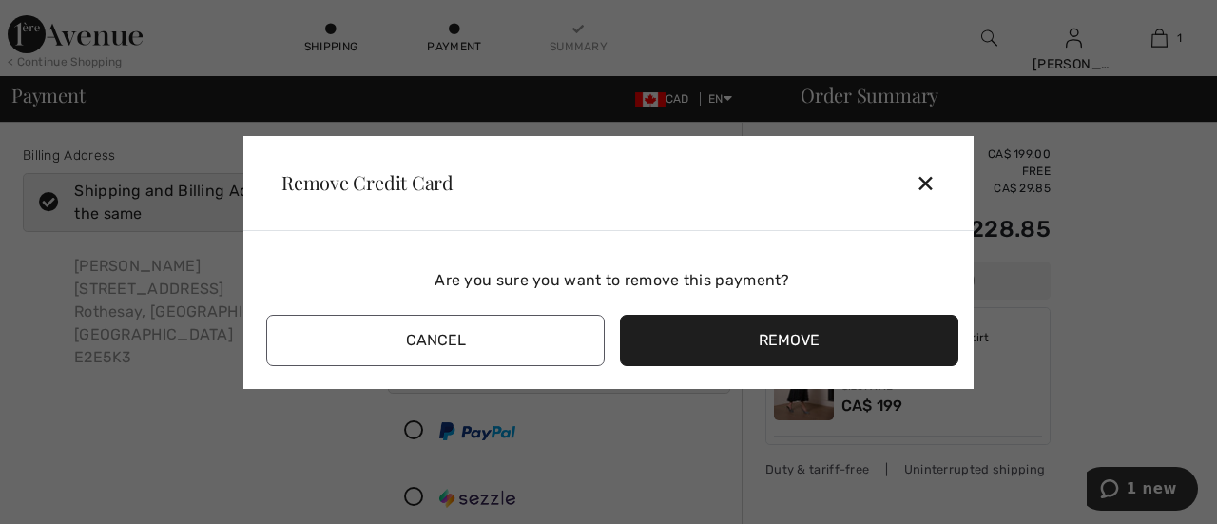
click at [831, 326] on button "Remove" at bounding box center [789, 340] width 338 height 51
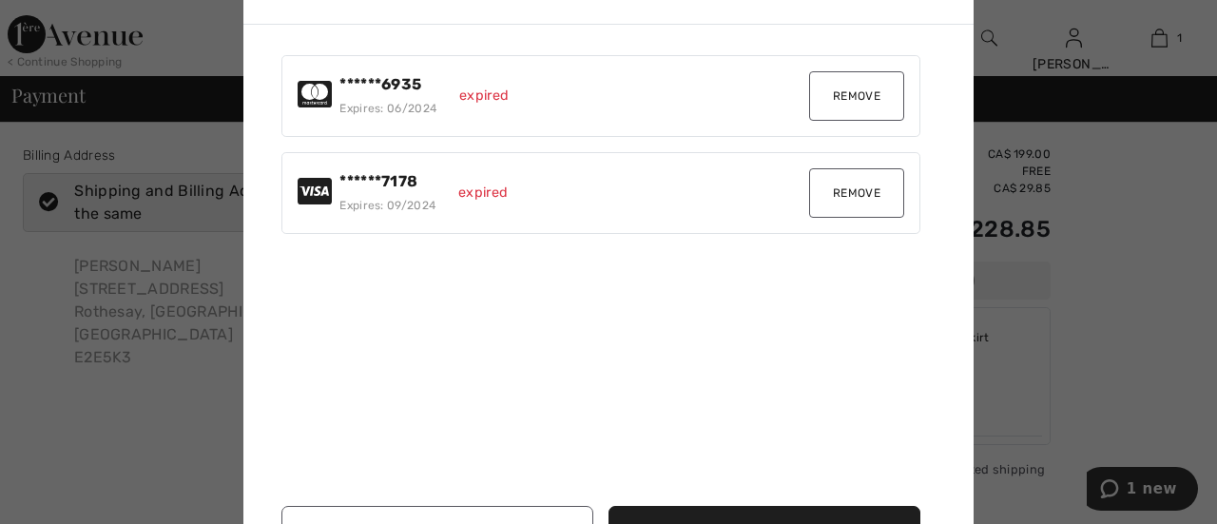
click at [856, 179] on button "Remove" at bounding box center [856, 192] width 95 height 49
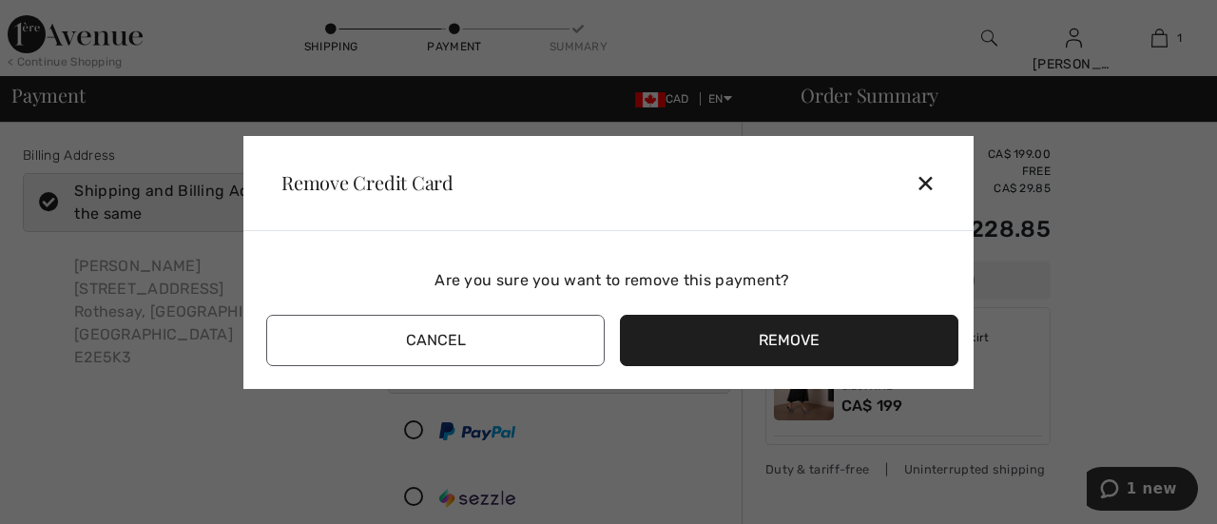
click at [791, 322] on button "Remove" at bounding box center [789, 340] width 338 height 51
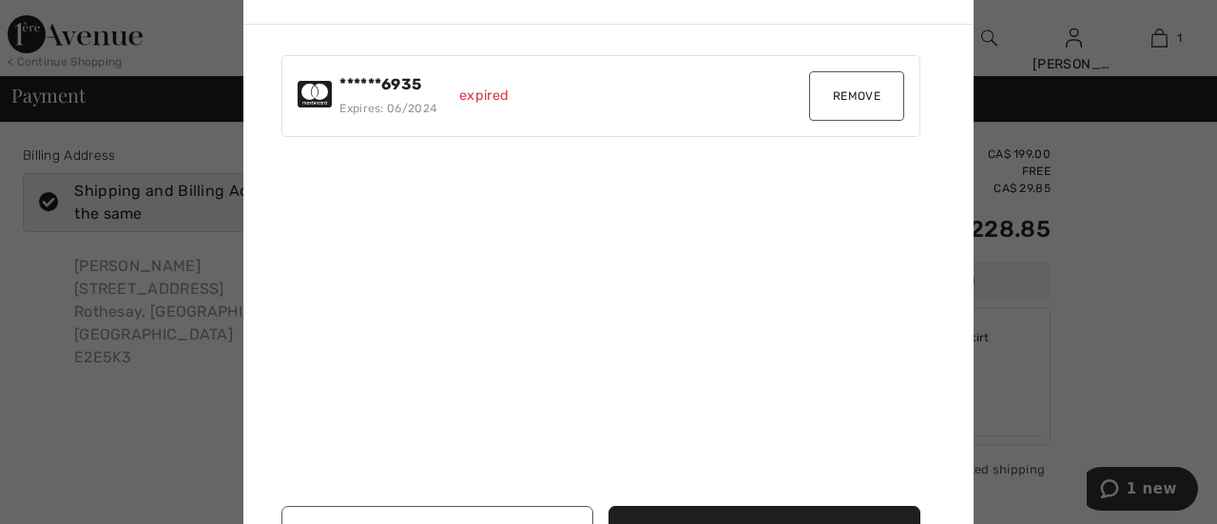
click at [839, 99] on button "Remove" at bounding box center [856, 95] width 95 height 49
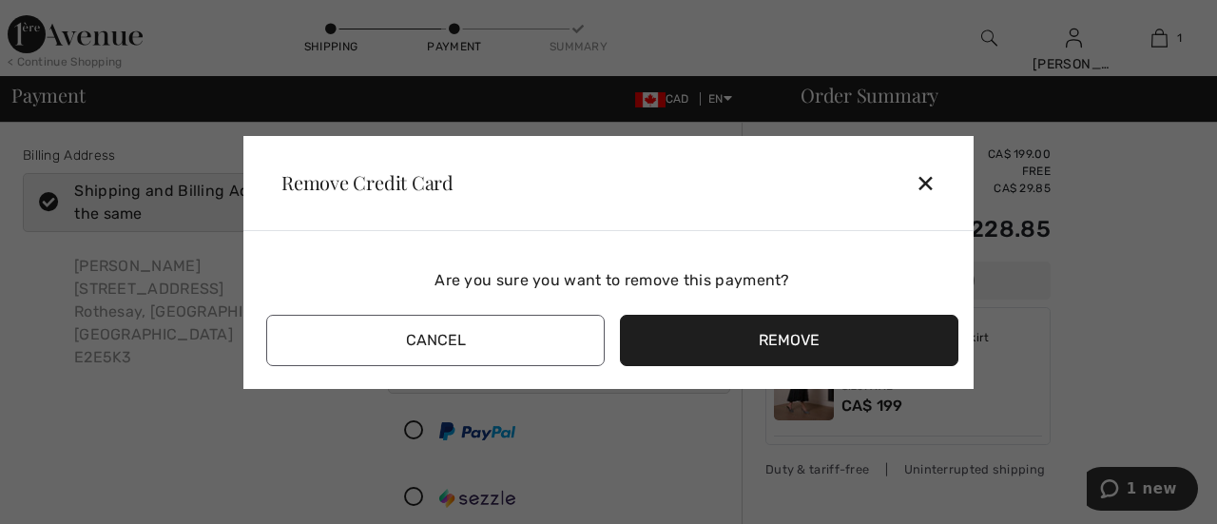
click at [761, 332] on button "Remove" at bounding box center [789, 340] width 338 height 51
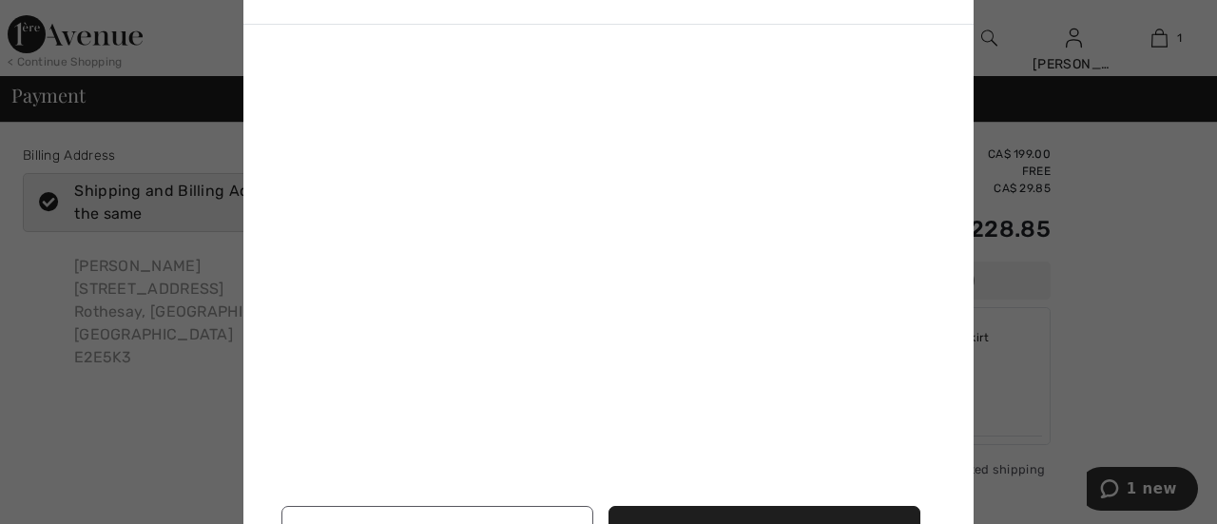
click at [770, 513] on button "Back to Card Selection" at bounding box center [764, 531] width 312 height 51
click at [1068, 391] on div at bounding box center [608, 262] width 1217 height 524
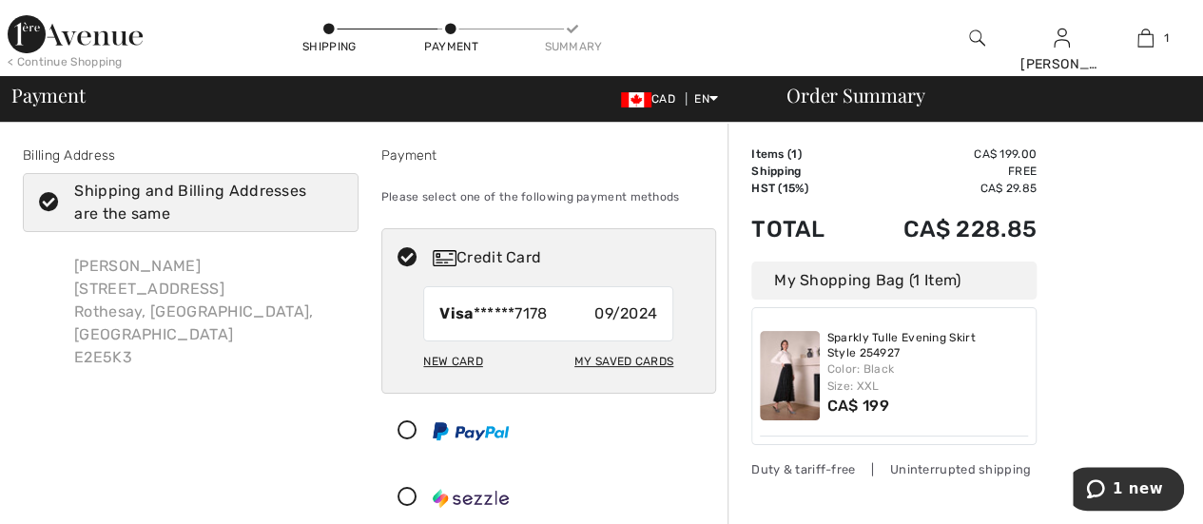
click at [450, 360] on div "New Card" at bounding box center [452, 361] width 59 height 32
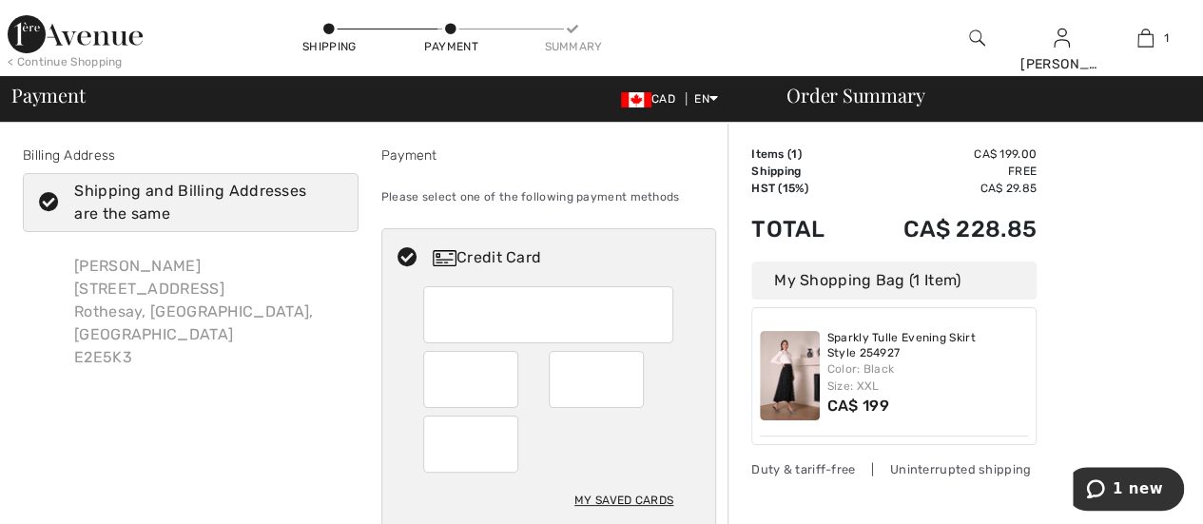
click at [436, 440] on div at bounding box center [470, 443] width 95 height 57
click at [617, 501] on div "My Saved Cards" at bounding box center [623, 500] width 99 height 32
radio input "true"
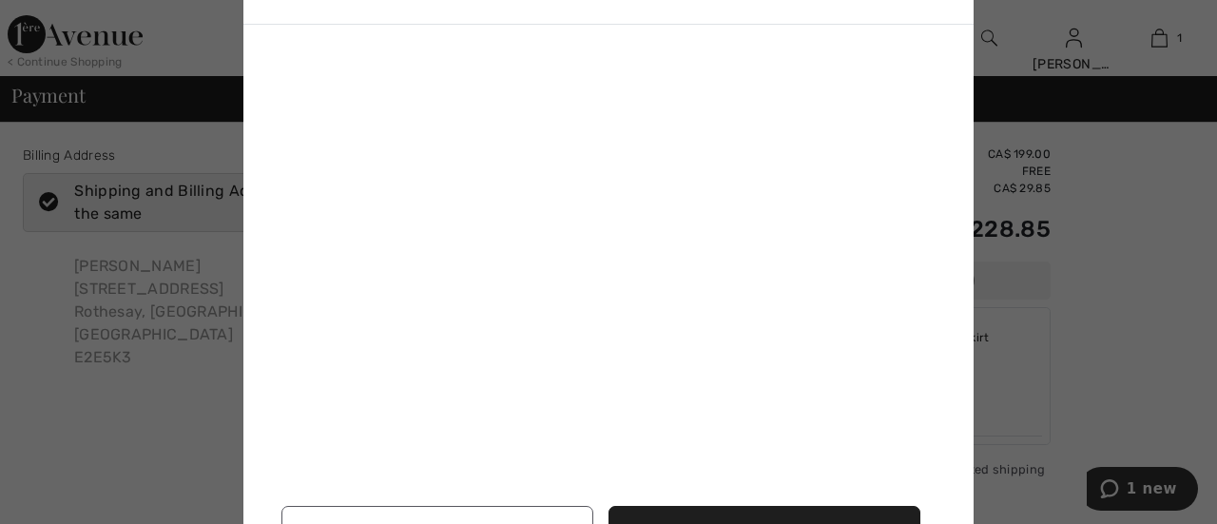
click at [694, 510] on button "Use Selected Card" at bounding box center [764, 531] width 312 height 51
click at [690, 506] on button "Use Selected Card" at bounding box center [764, 531] width 312 height 51
click at [698, 512] on button "Use Selected Card" at bounding box center [764, 531] width 312 height 51
click at [1024, 333] on div at bounding box center [608, 262] width 1217 height 524
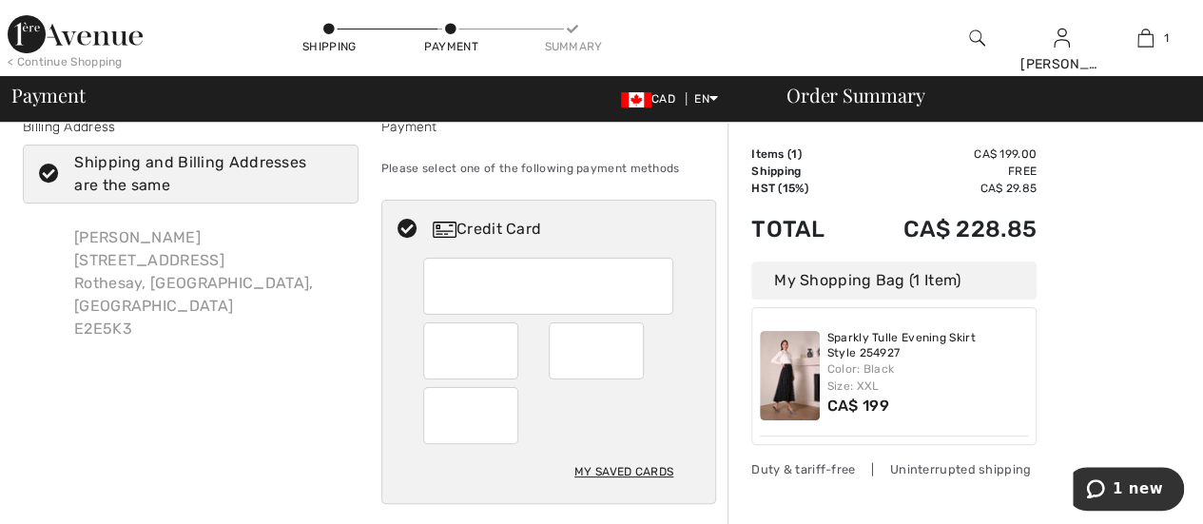
scroll to position [29, 0]
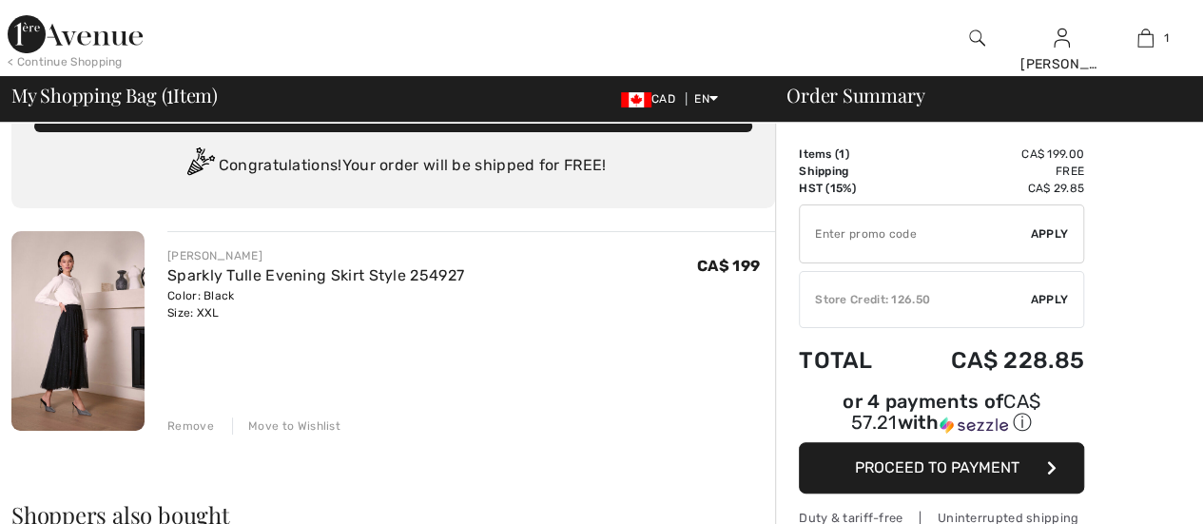
checkbox input "true"
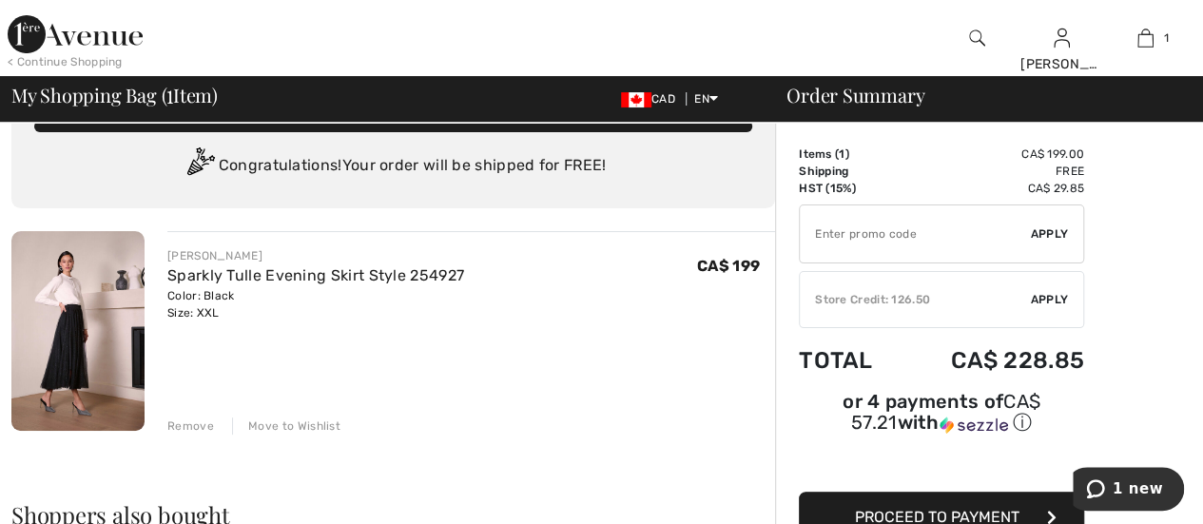
click at [1044, 298] on span "Apply" at bounding box center [1049, 299] width 38 height 17
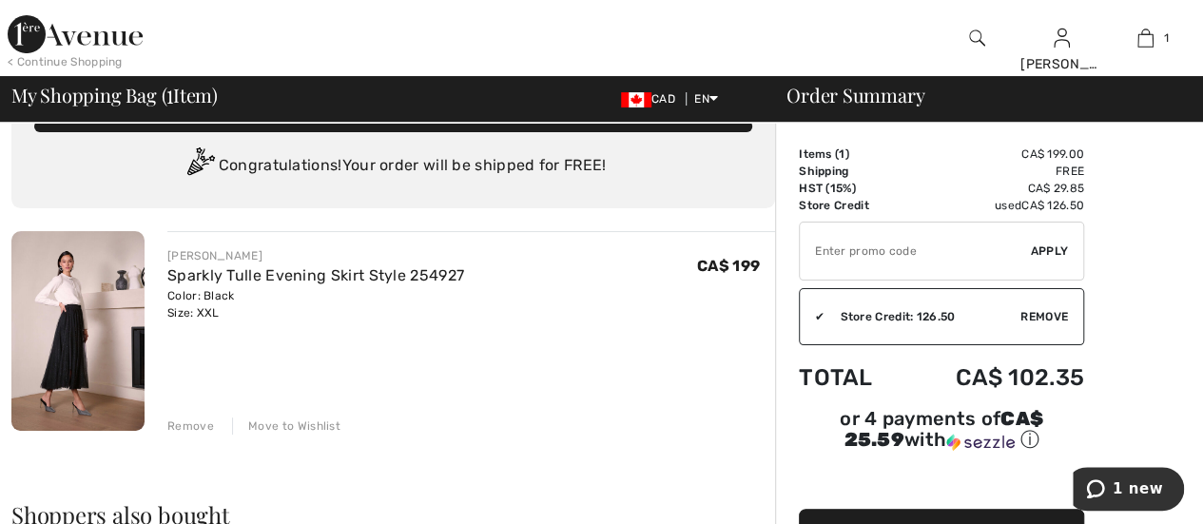
click at [939, 509] on button "Proceed to Payment" at bounding box center [941, 534] width 285 height 51
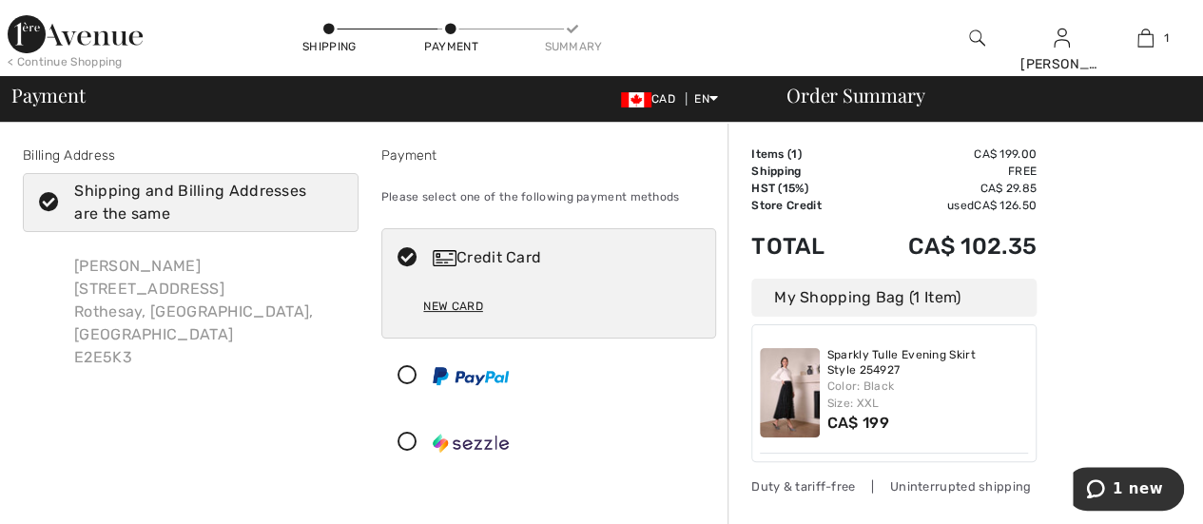
click at [510, 253] on div "Credit Card" at bounding box center [568, 257] width 270 height 23
click at [555, 316] on div "New Card" at bounding box center [548, 311] width 250 height 51
click at [458, 305] on div "New Card" at bounding box center [452, 306] width 59 height 32
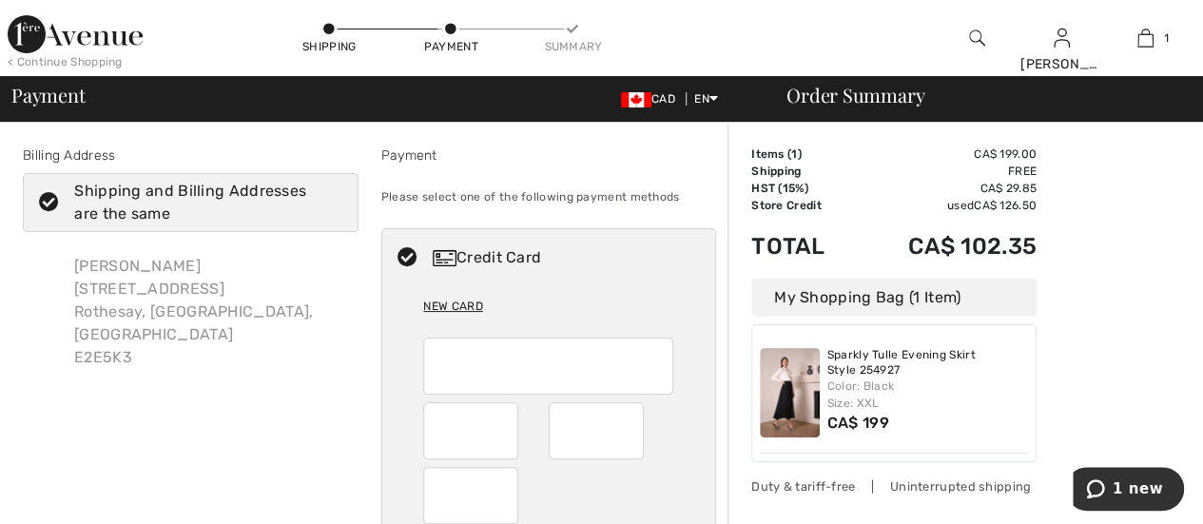
click at [470, 256] on div "Credit Card" at bounding box center [568, 257] width 270 height 23
click at [404, 250] on icon at bounding box center [407, 258] width 50 height 20
click at [475, 265] on div "Credit Card" at bounding box center [568, 257] width 270 height 23
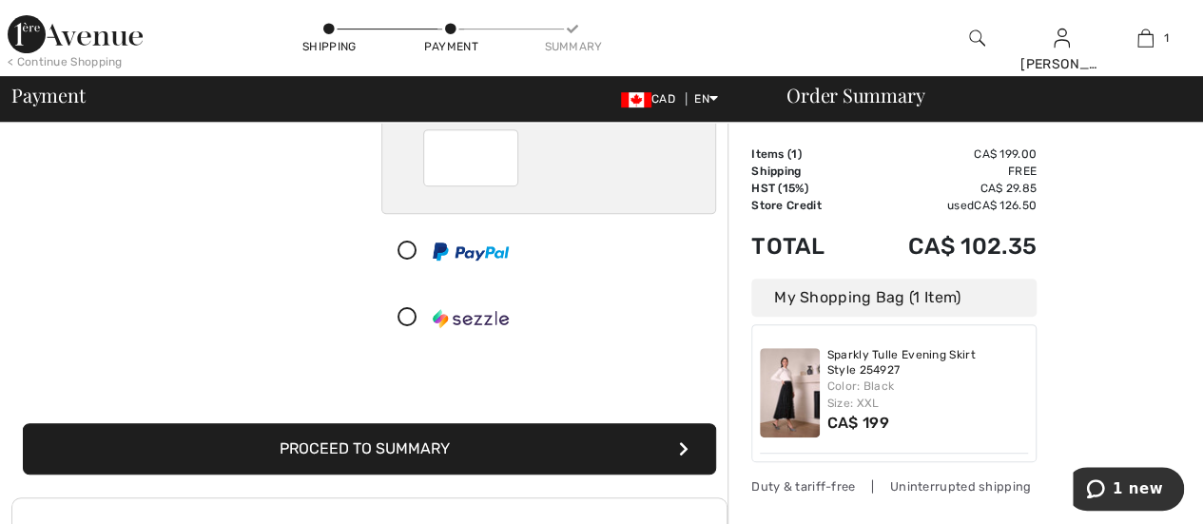
scroll to position [338, 0]
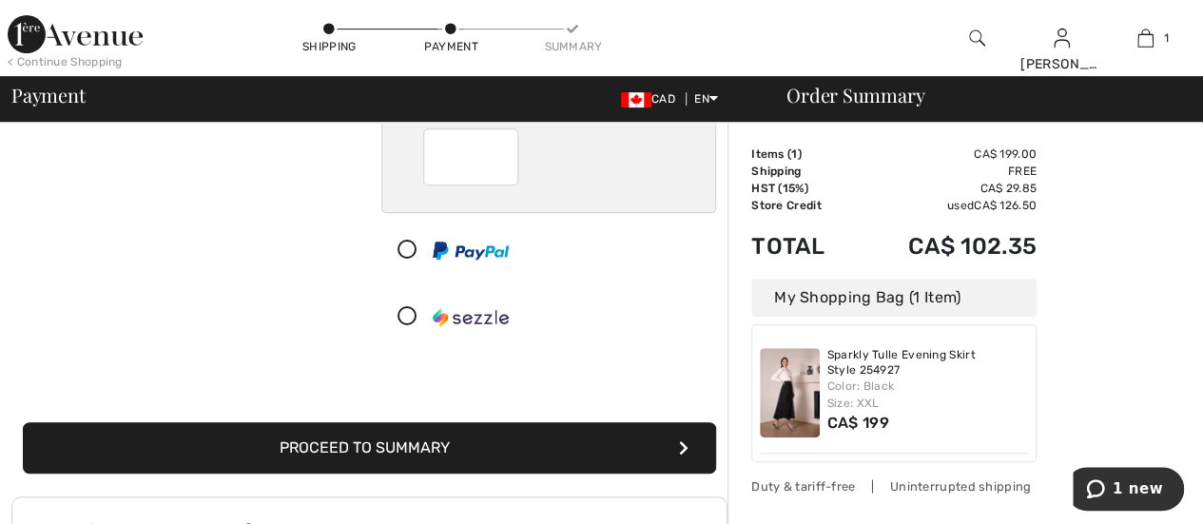
click at [205, 221] on div "Billing Address Shipping and Billing Addresses are the same Margaret Leahey Bai…" at bounding box center [190, 80] width 358 height 547
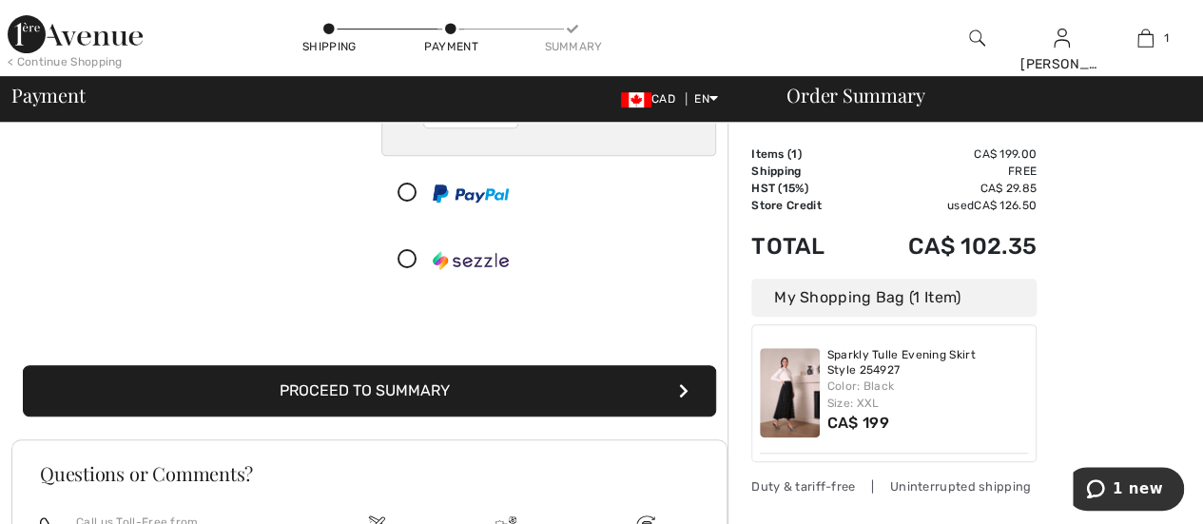
scroll to position [403, 0]
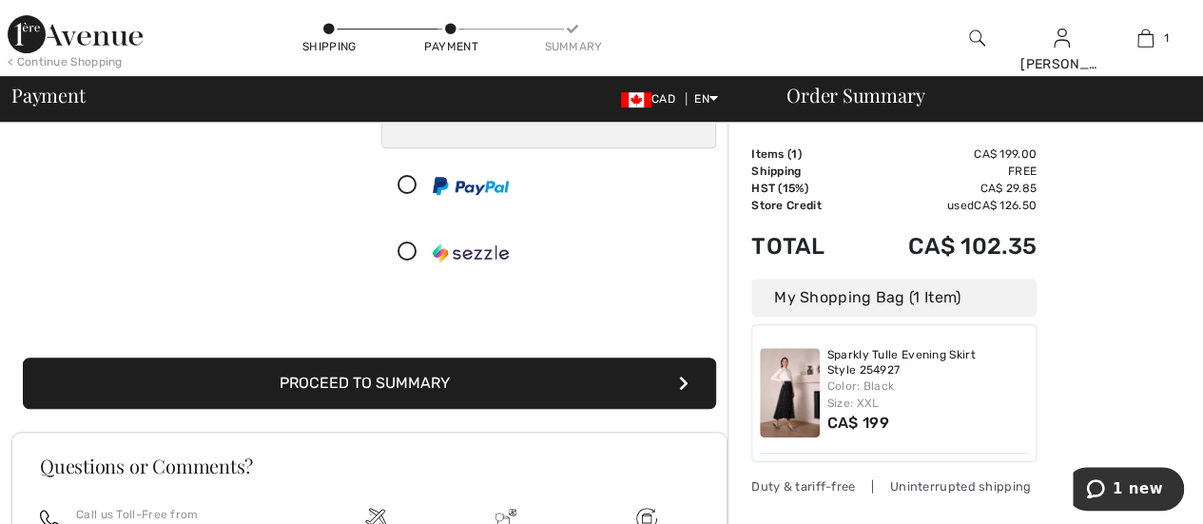
click at [451, 375] on button "Proceed to Summary" at bounding box center [369, 382] width 693 height 51
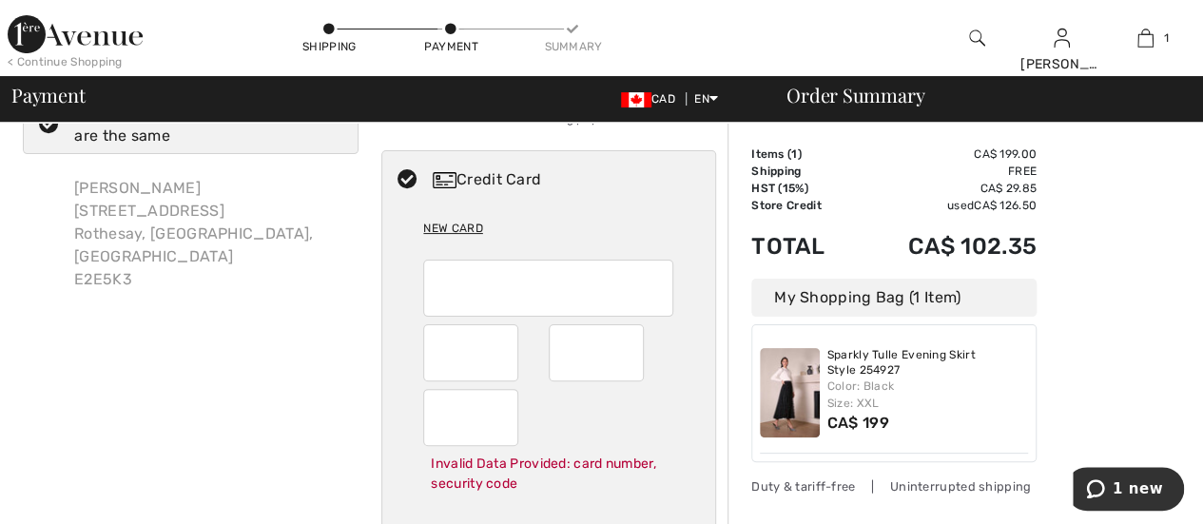
scroll to position [75, 0]
click at [454, 229] on div "New Card" at bounding box center [452, 231] width 59 height 32
radio input "true"
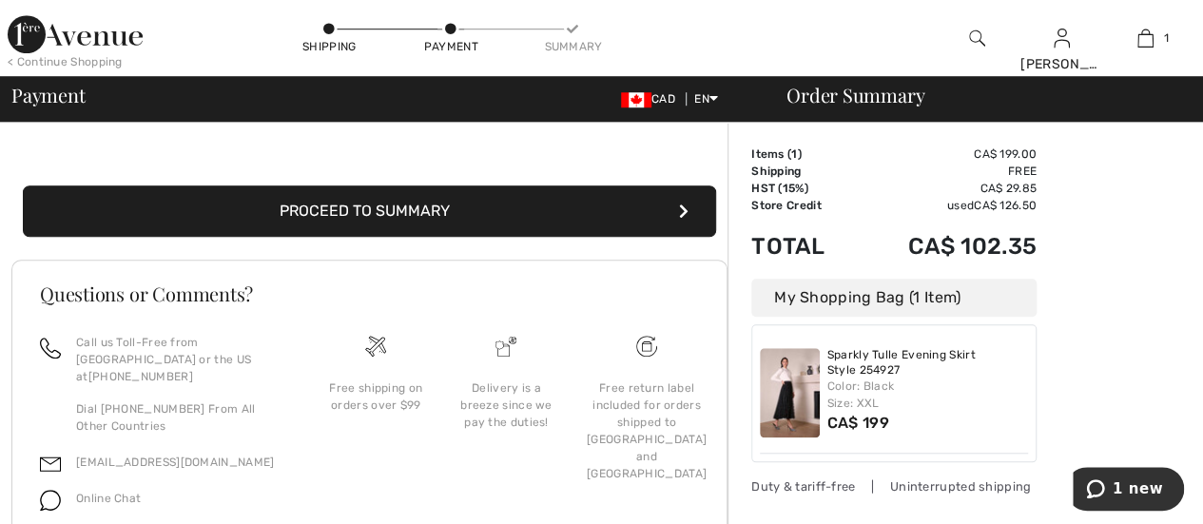
scroll to position [632, 0]
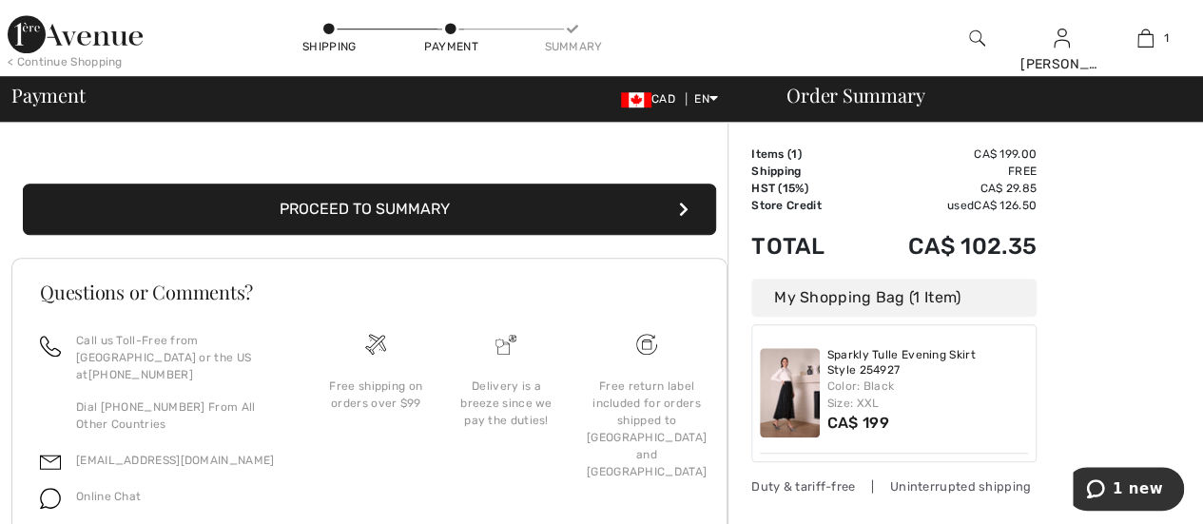
click at [518, 191] on button "Proceed to Summary" at bounding box center [369, 208] width 693 height 51
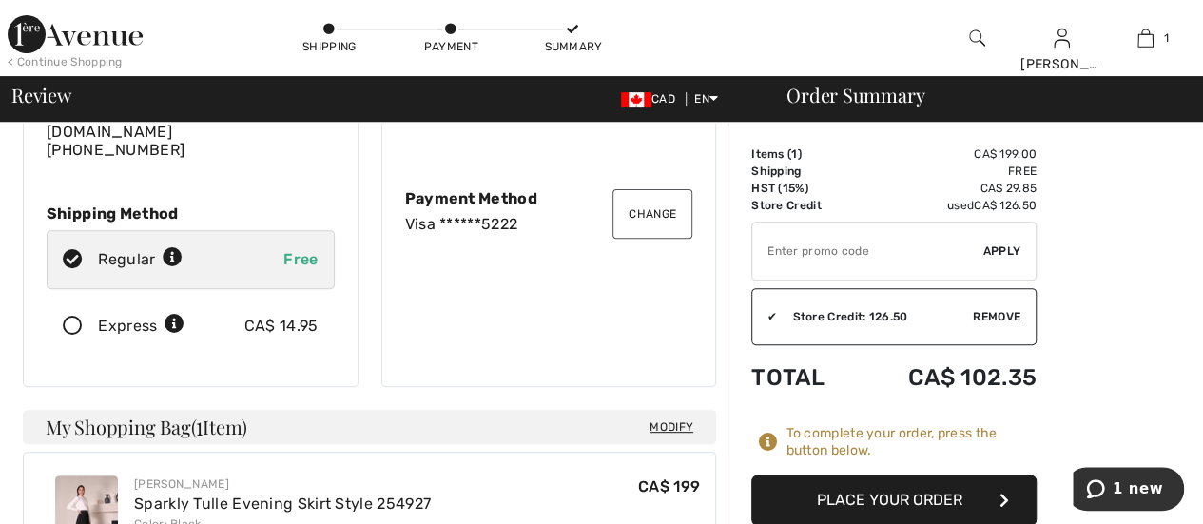
scroll to position [237, 0]
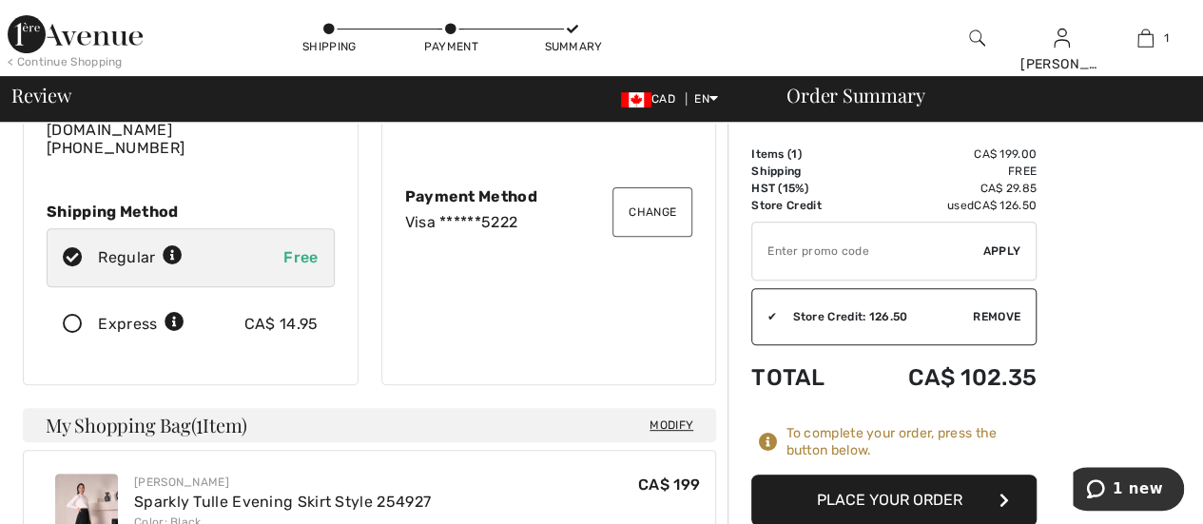
click at [938, 504] on button "Place Your Order" at bounding box center [893, 499] width 285 height 51
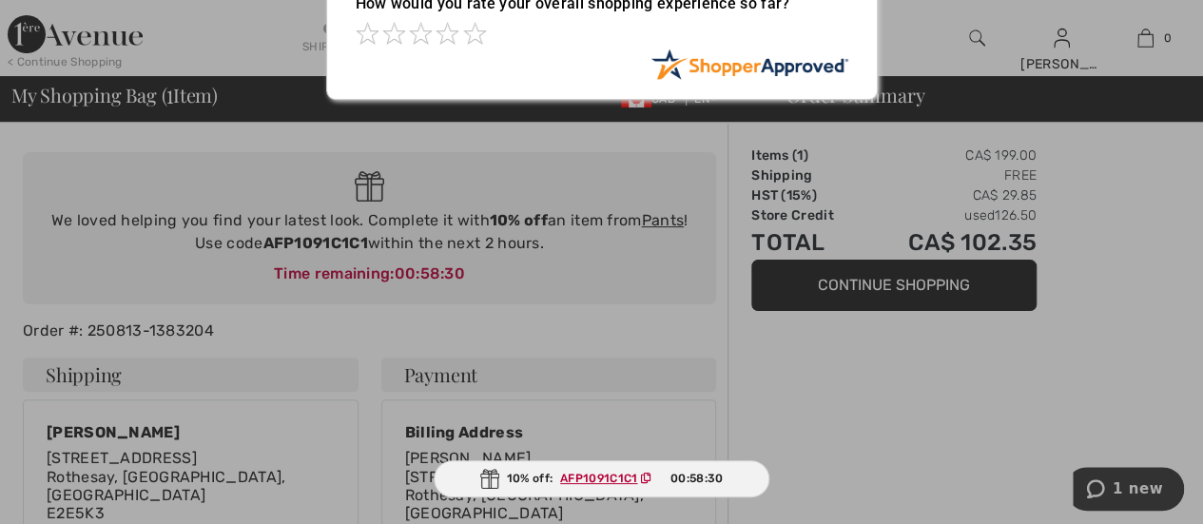
scroll to position [140, 0]
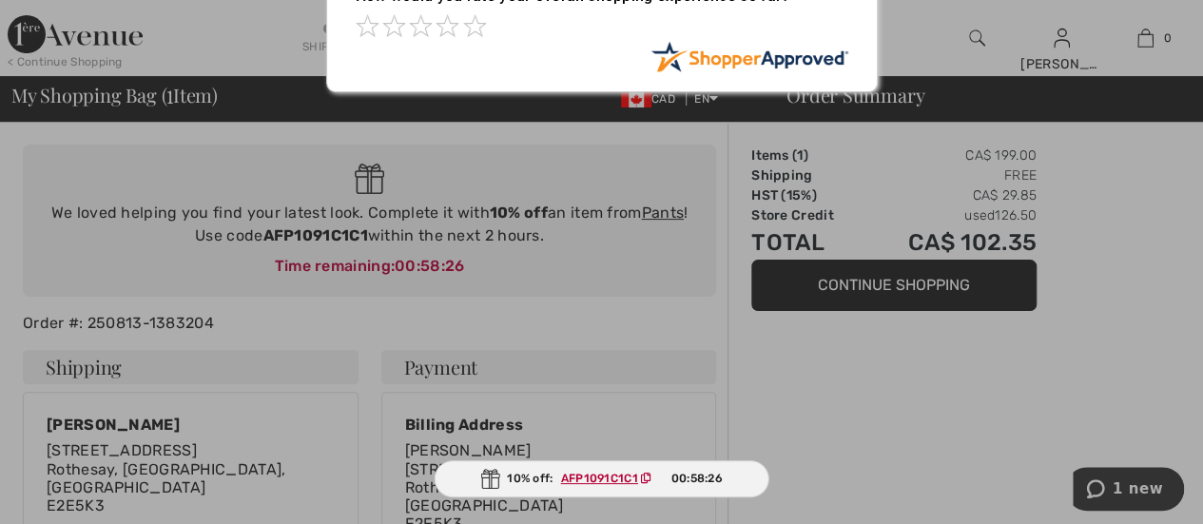
click at [593, 473] on ins "AFP1091C1C1" at bounding box center [599, 478] width 77 height 13
click at [593, 473] on ins "AFP1091C1C1" at bounding box center [598, 478] width 77 height 13
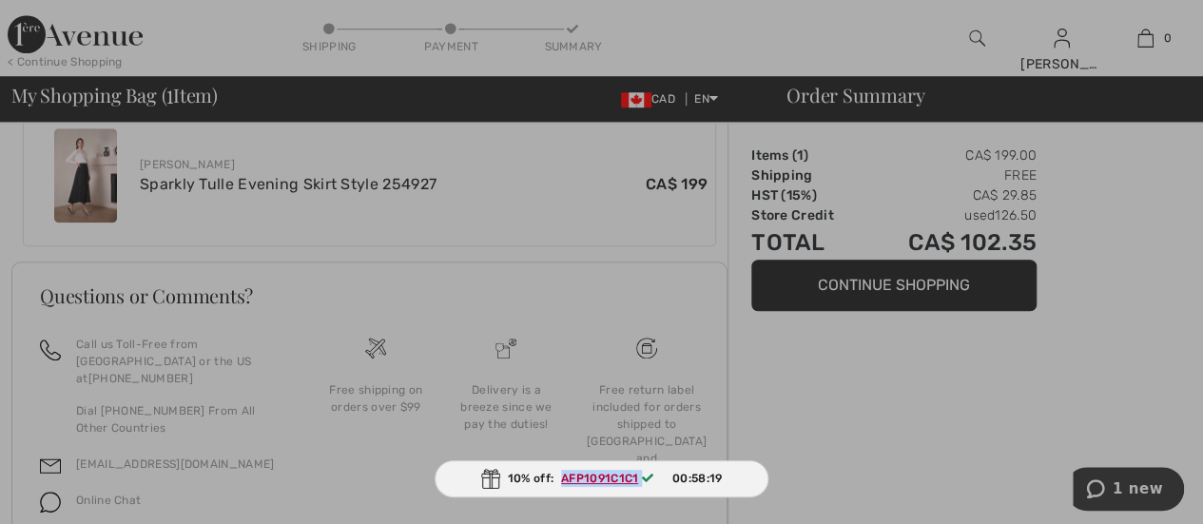
scroll to position [799, 0]
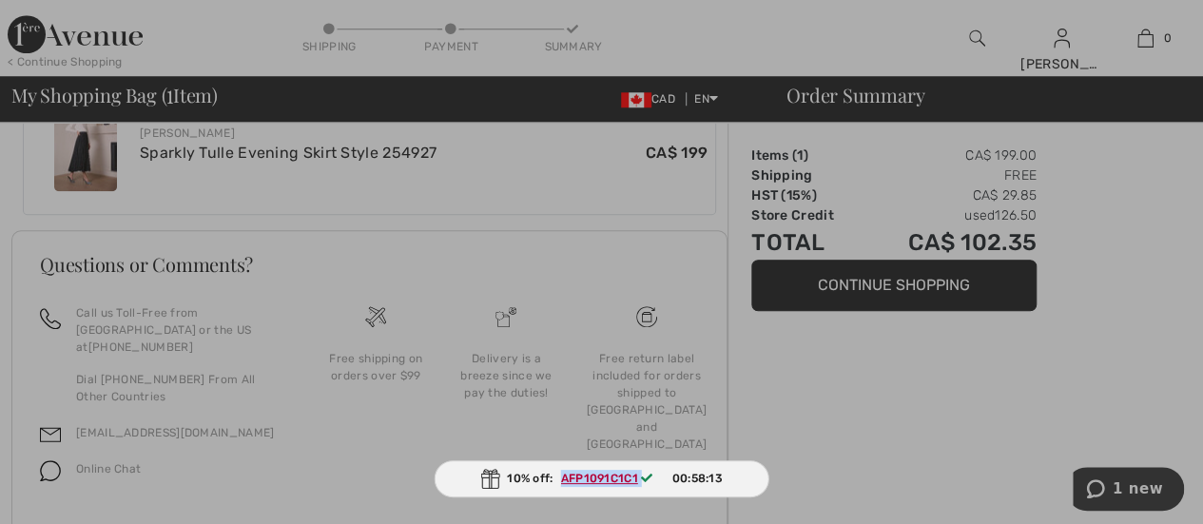
copy span "AFP1091C1C1"
click at [1118, 482] on div at bounding box center [601, 262] width 1203 height 524
click at [1129, 489] on div at bounding box center [601, 262] width 1203 height 524
click at [1113, 478] on div at bounding box center [601, 262] width 1203 height 524
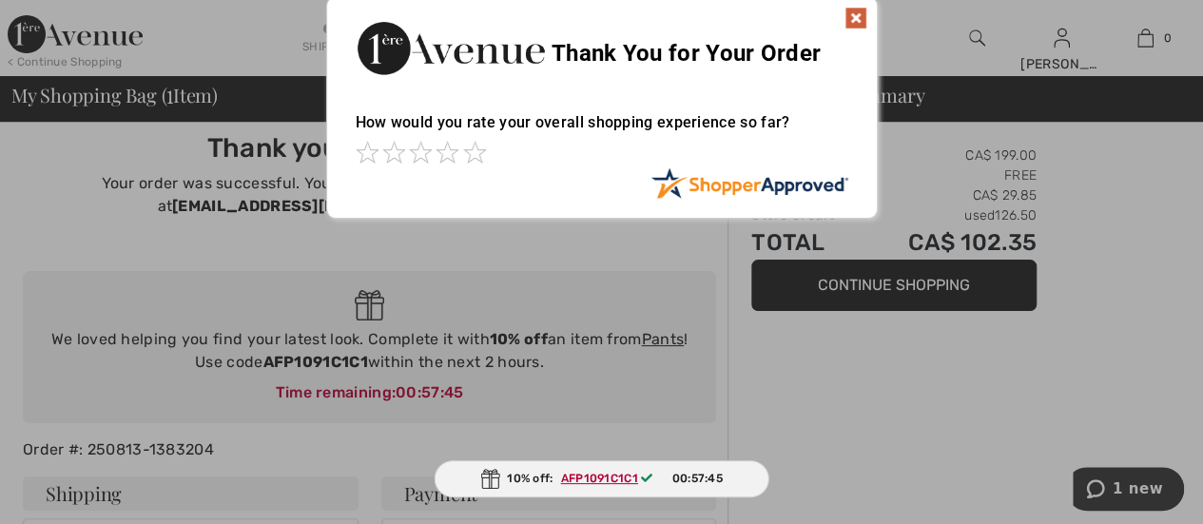
scroll to position [0, 0]
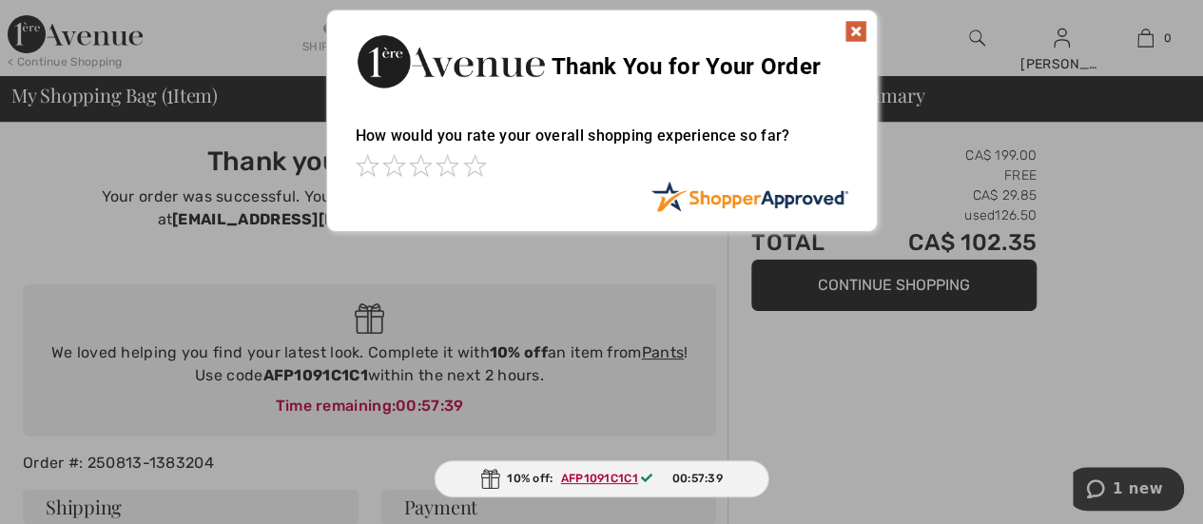
click at [856, 29] on img at bounding box center [855, 31] width 23 height 23
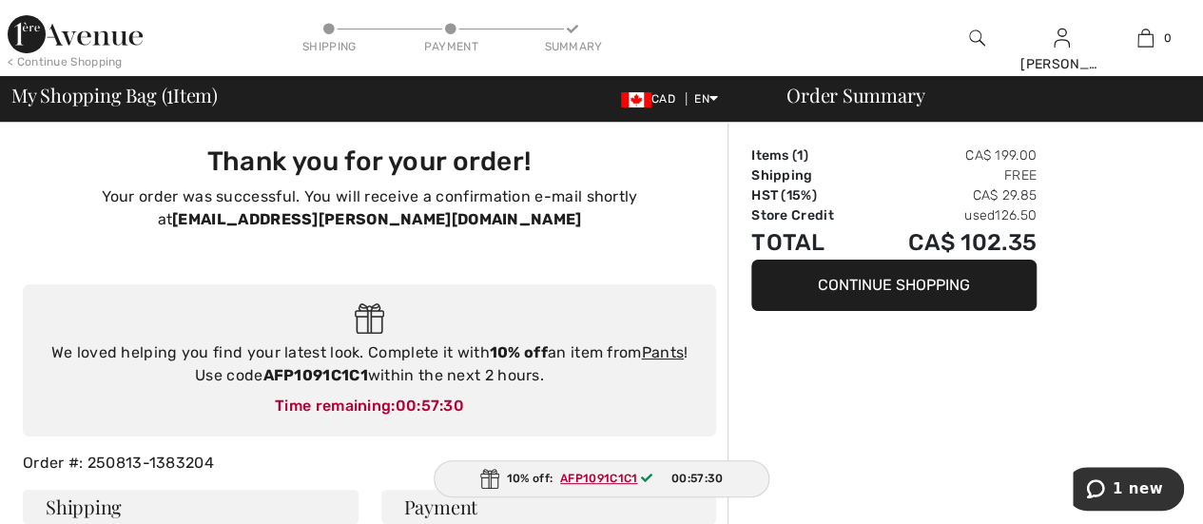
click at [127, 31] on img at bounding box center [75, 34] width 135 height 38
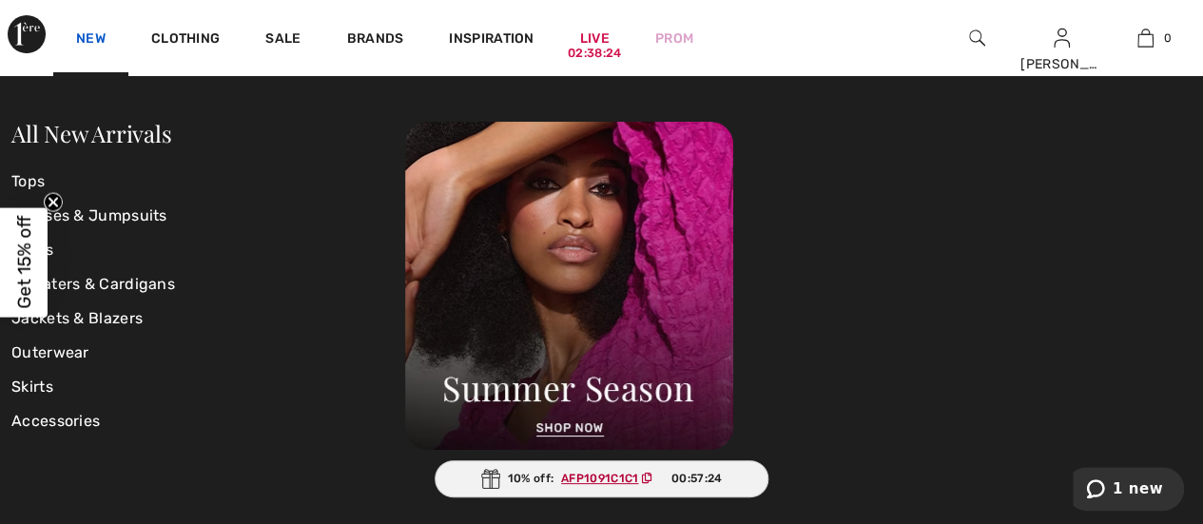
click at [97, 41] on link "New" at bounding box center [90, 40] width 29 height 20
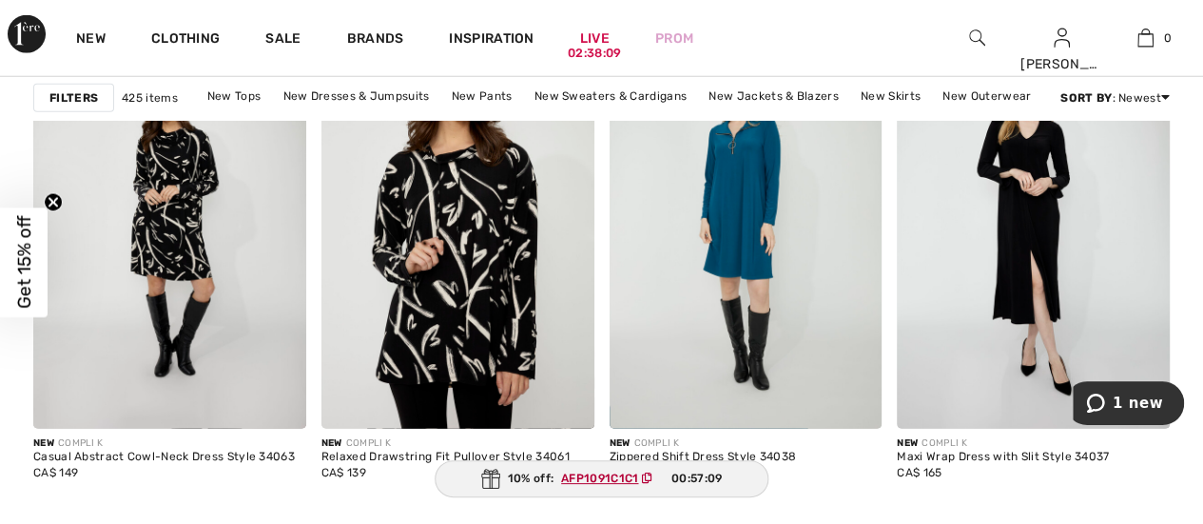
scroll to position [2544, 0]
click at [477, 94] on link "New Pants" at bounding box center [482, 96] width 80 height 25
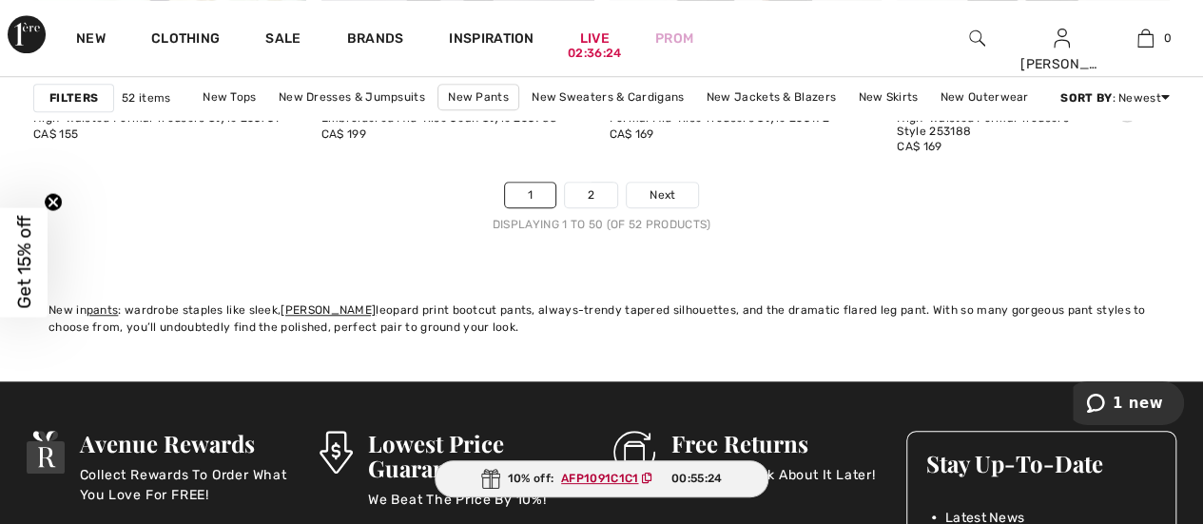
scroll to position [7885, 0]
click at [608, 187] on link "2" at bounding box center [591, 195] width 52 height 25
click at [591, 145] on div "New [PERSON_NAME] Embroidered Mid-Rise [PERSON_NAME] Style 253988 CA$ 199" at bounding box center [457, 135] width 273 height 91
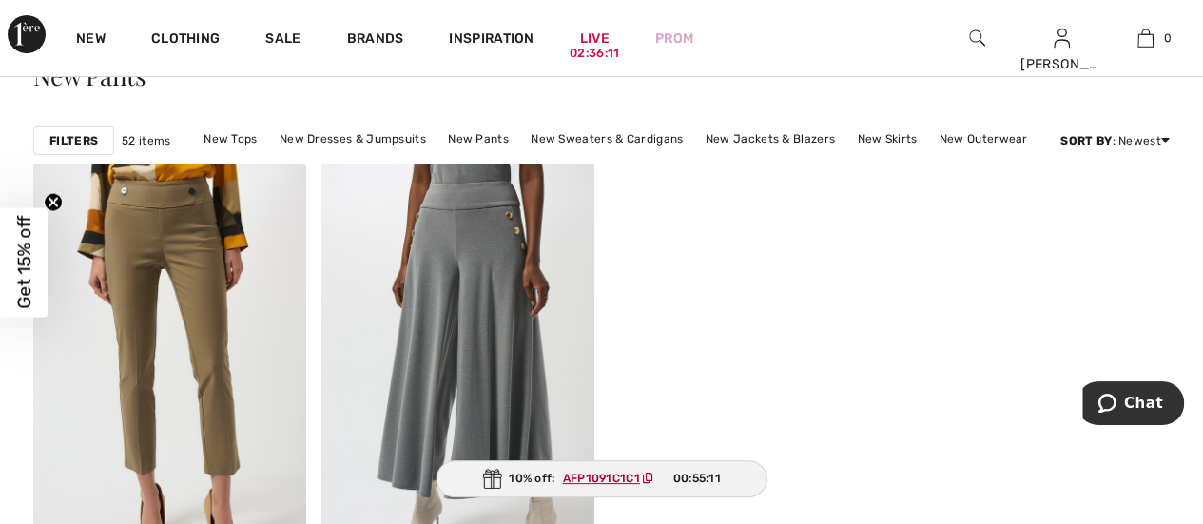
scroll to position [99, 0]
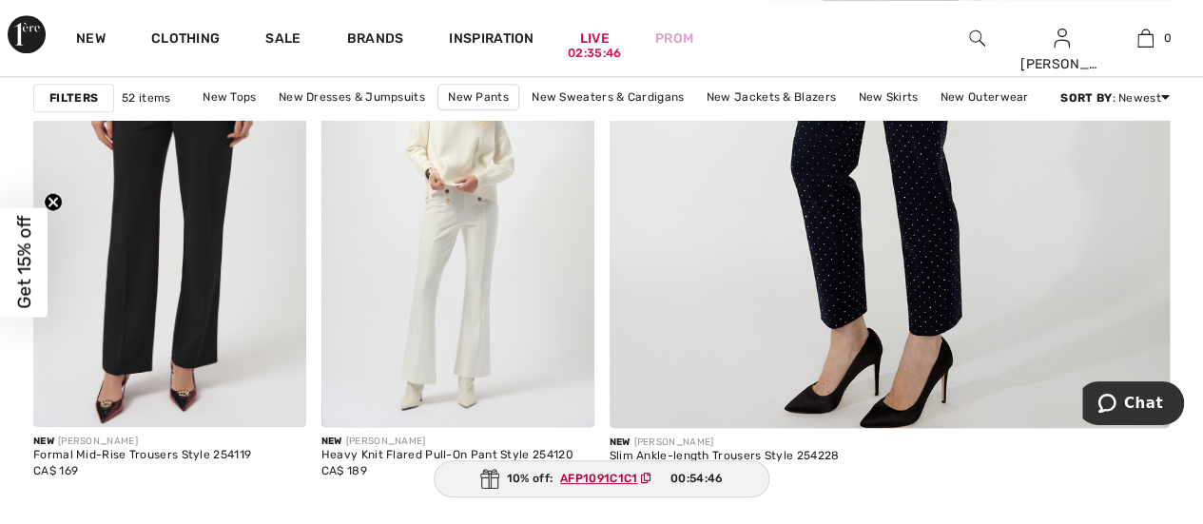
scroll to position [778, 0]
click at [521, 335] on img at bounding box center [457, 222] width 273 height 409
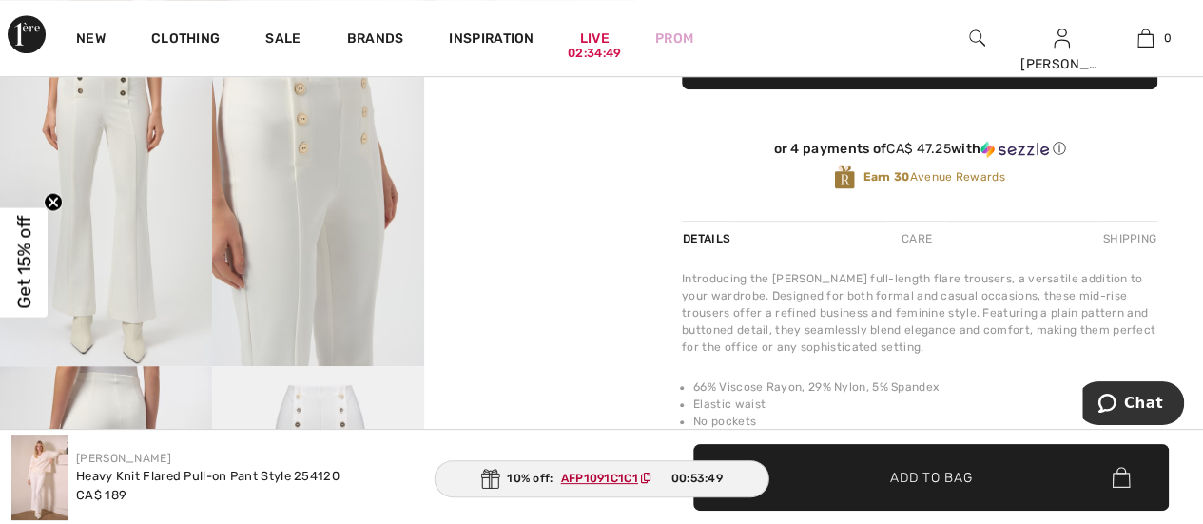
scroll to position [539, 0]
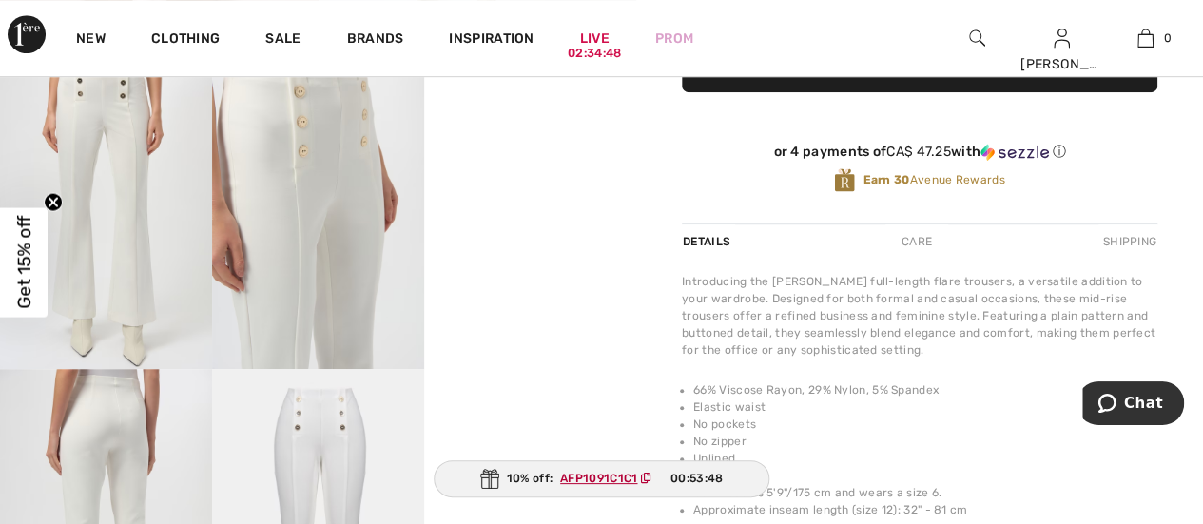
click at [927, 229] on div "Care" at bounding box center [916, 241] width 63 height 34
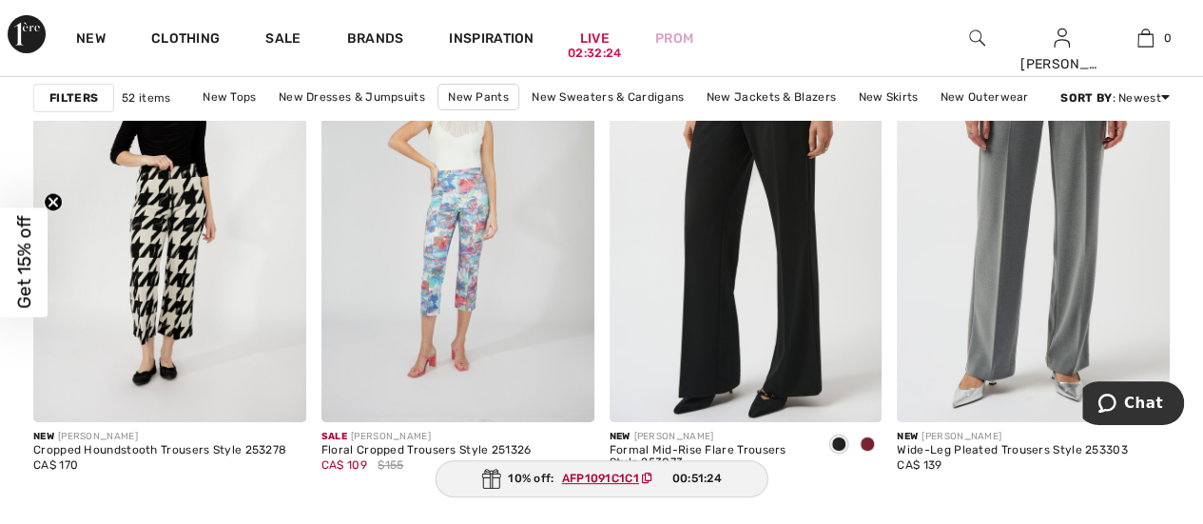
scroll to position [7041, 0]
